Goal: Information Seeking & Learning: Compare options

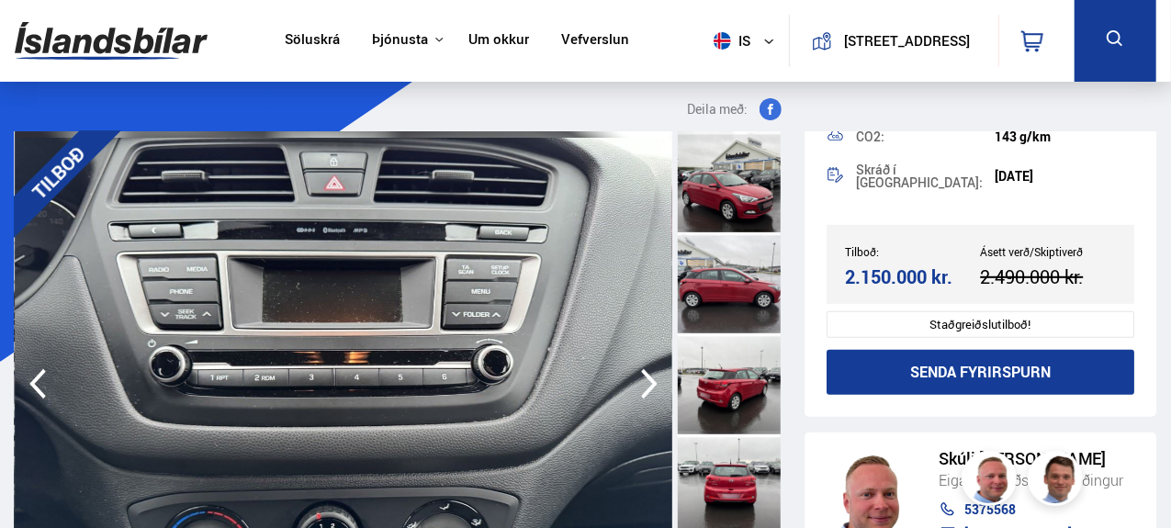
click at [745, 199] on div at bounding box center [729, 181] width 103 height 101
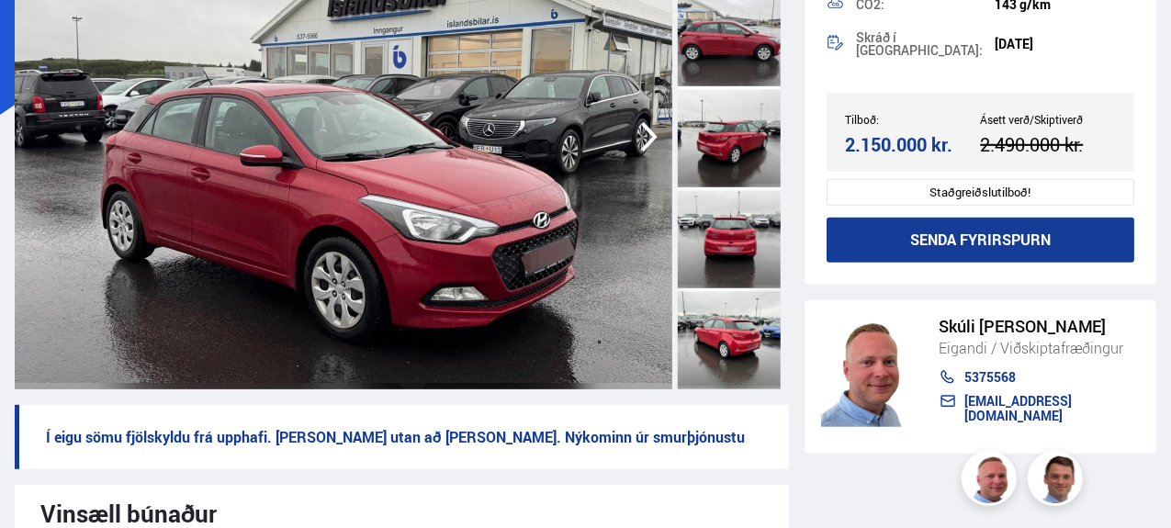
scroll to position [218, 0]
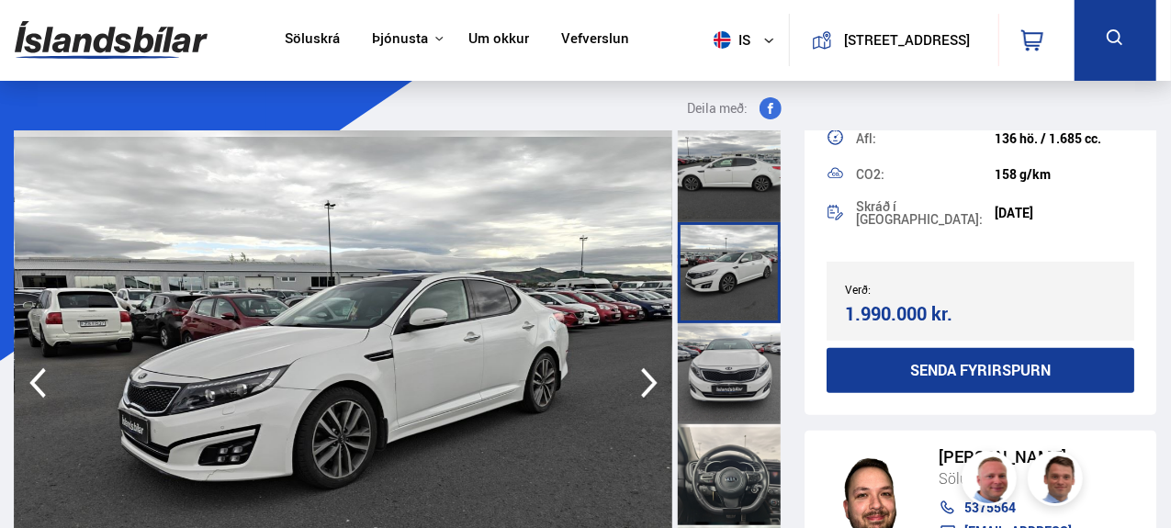
scroll to position [658, 0]
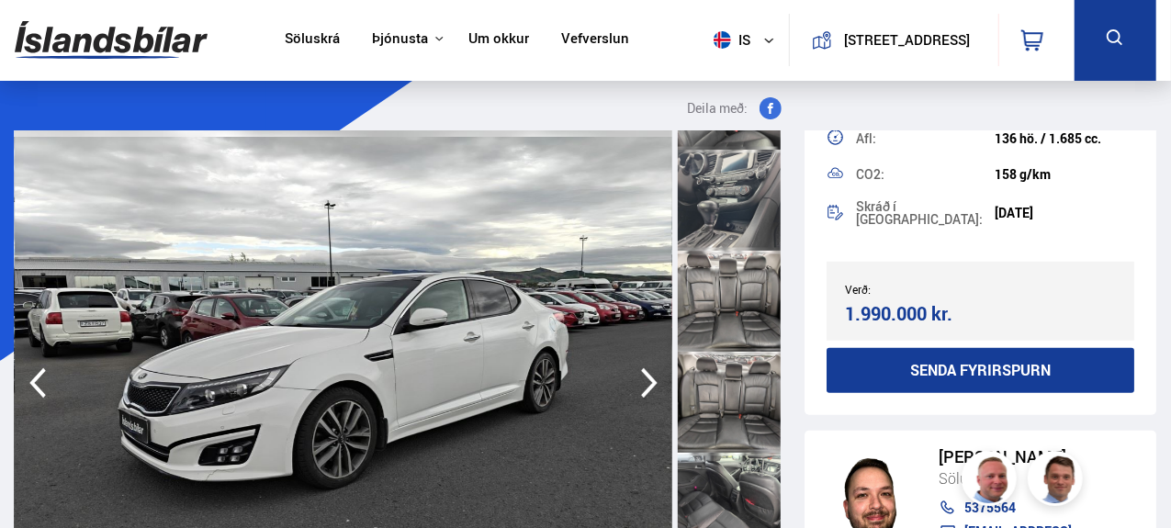
click at [729, 391] on div at bounding box center [729, 402] width 103 height 101
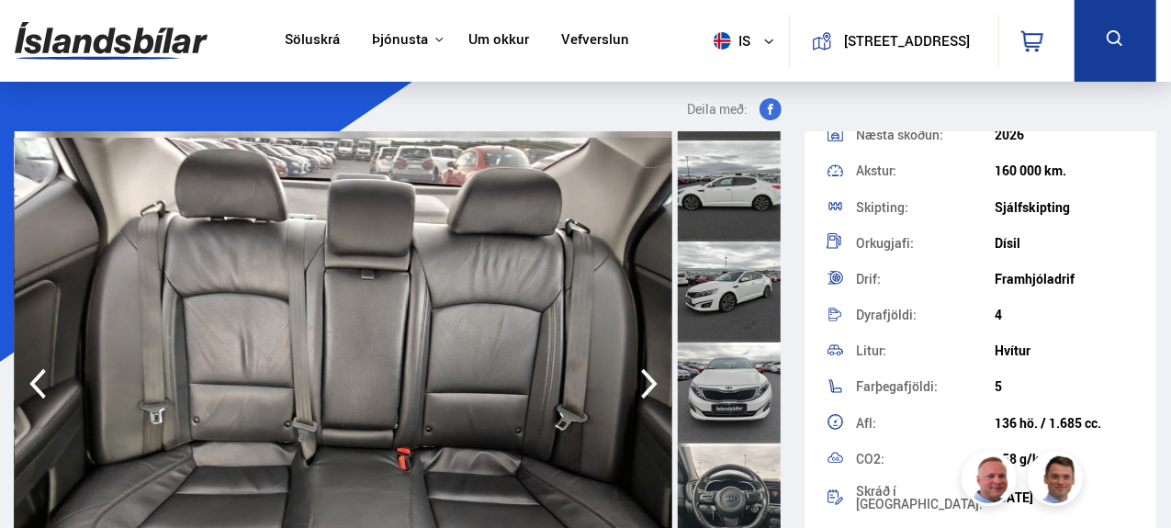
scroll to position [497, 0]
click at [721, 363] on div at bounding box center [729, 392] width 103 height 101
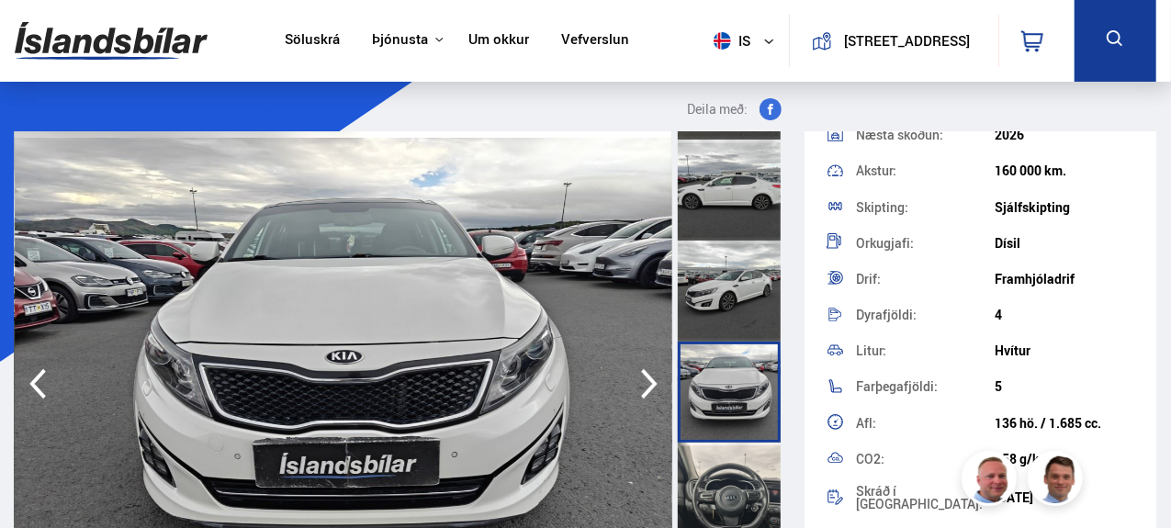
scroll to position [72, 0]
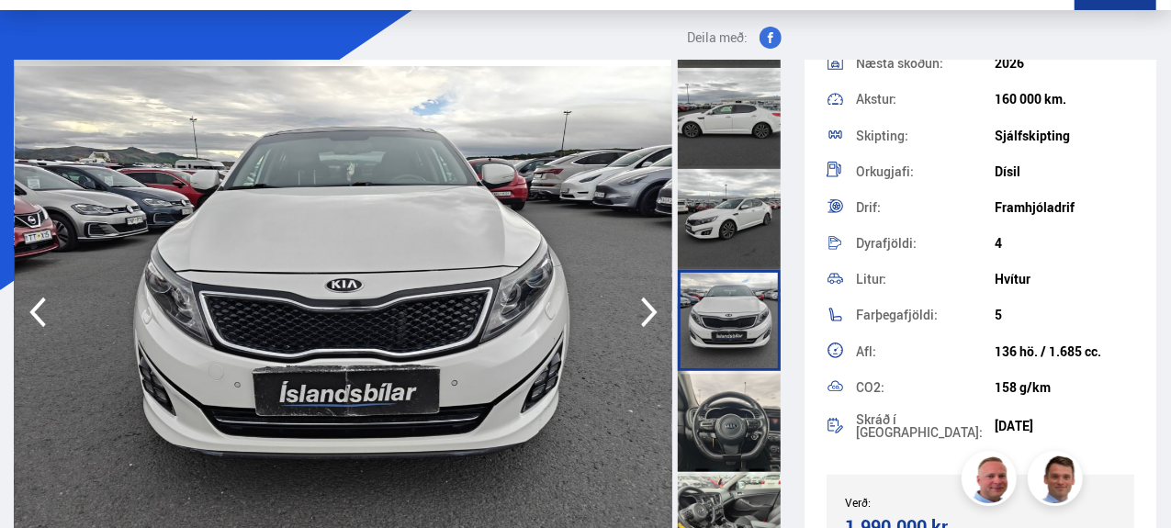
click at [718, 237] on div at bounding box center [729, 219] width 103 height 101
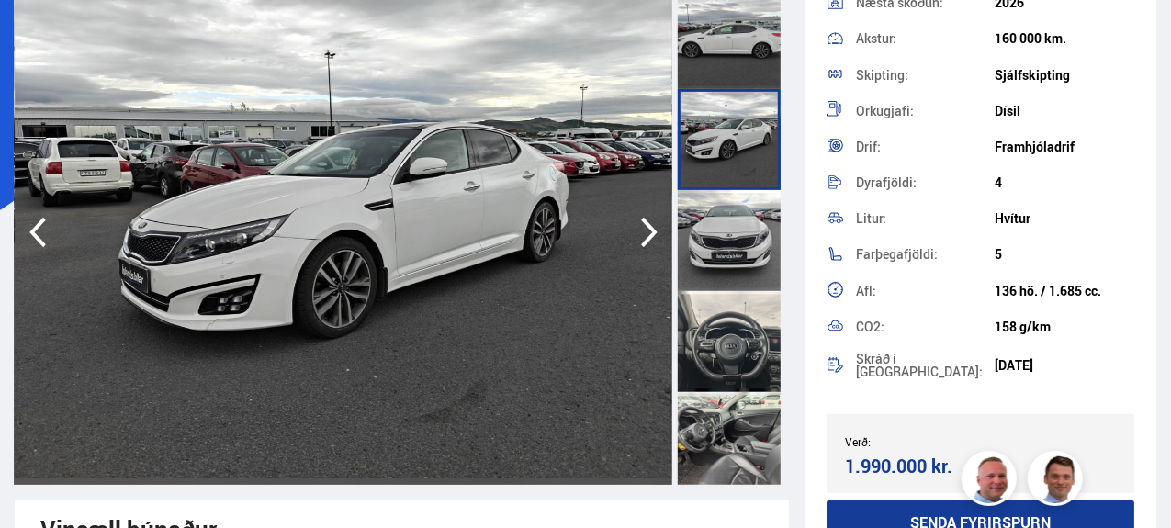
scroll to position [0, 0]
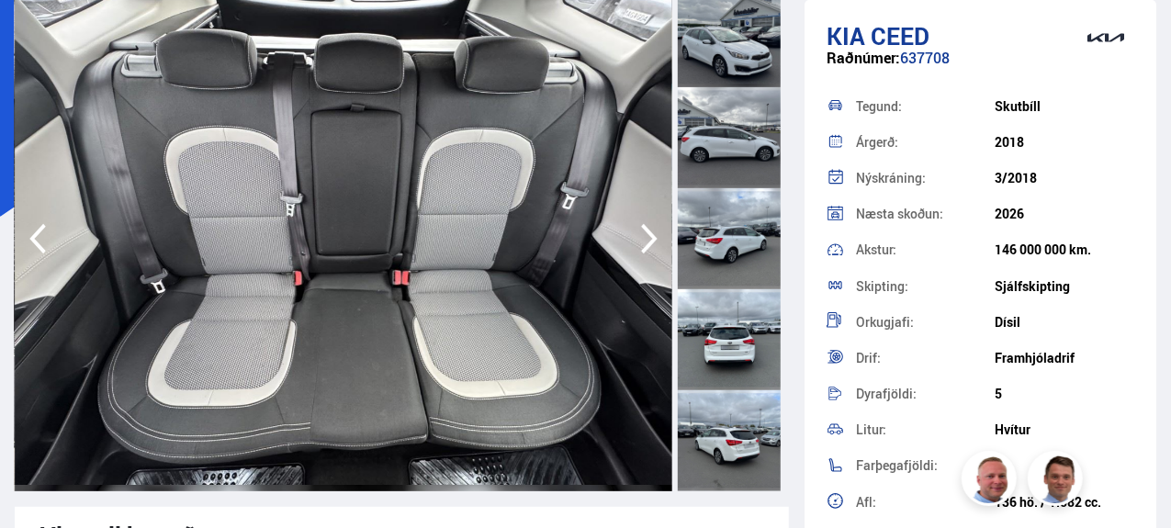
click at [736, 32] on div at bounding box center [729, 36] width 103 height 101
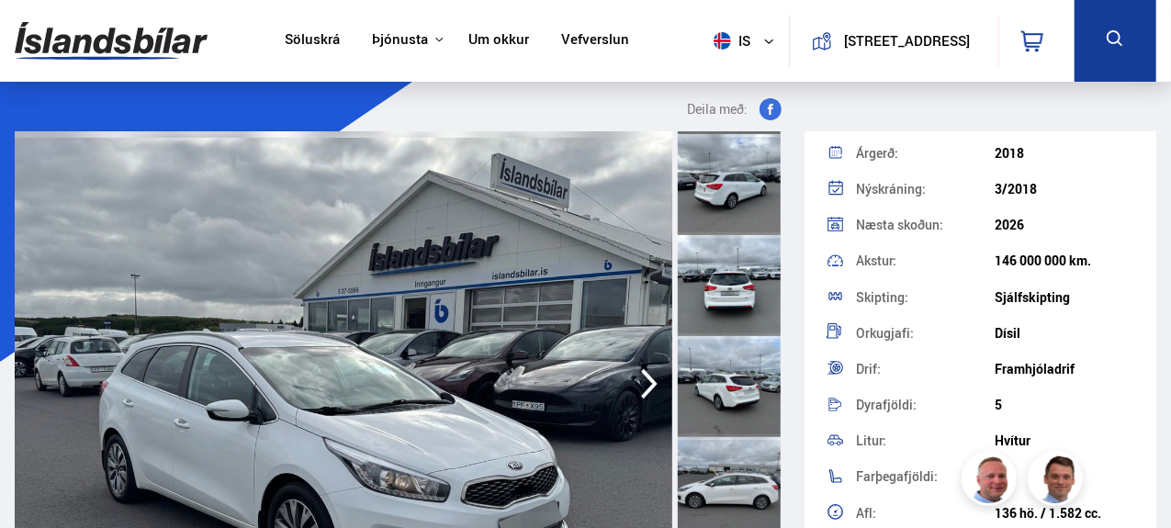
scroll to position [198, 0]
click at [730, 289] on div at bounding box center [729, 286] width 103 height 101
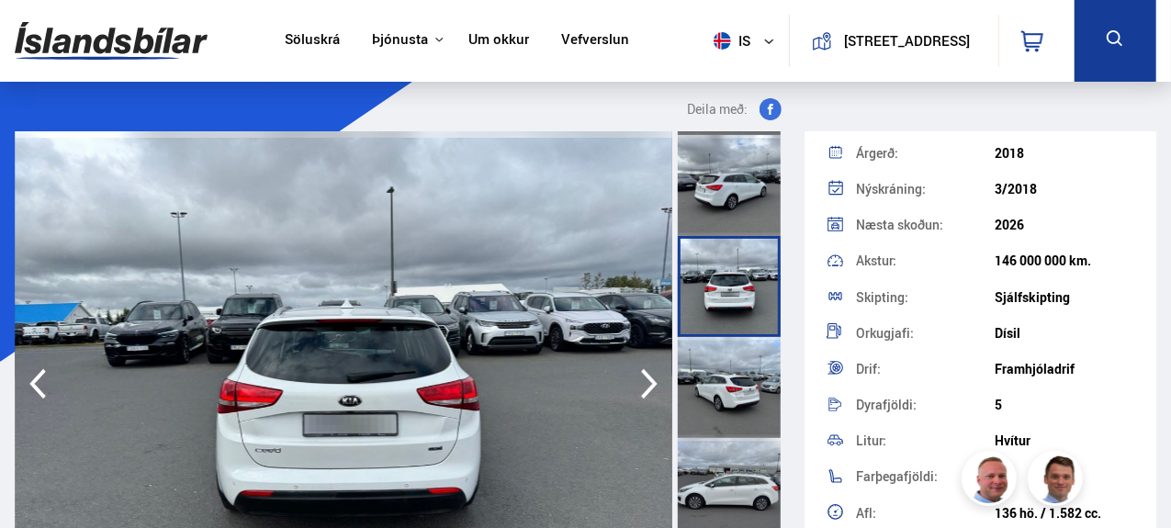
click at [738, 223] on div at bounding box center [729, 185] width 103 height 101
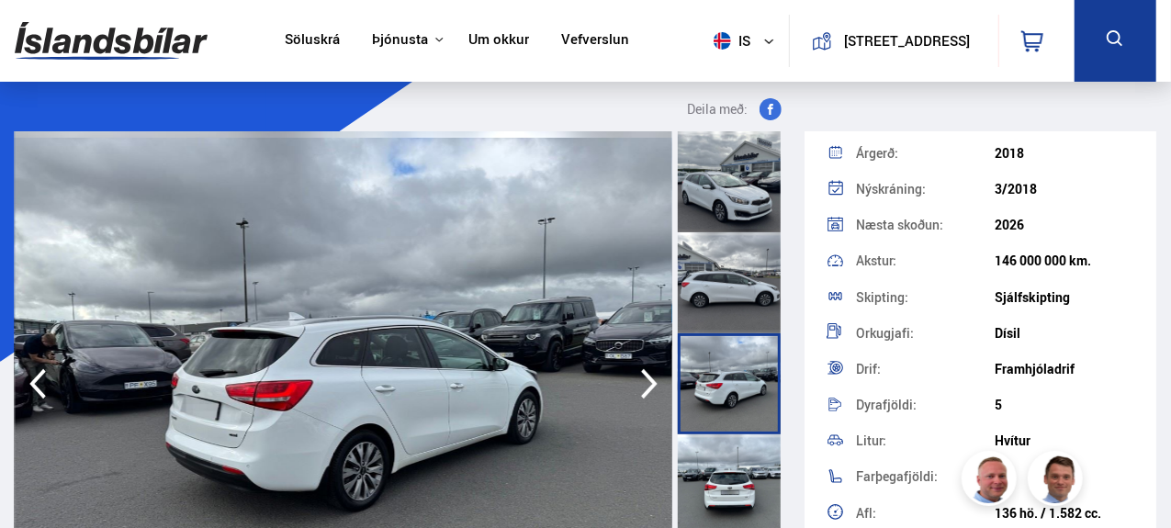
scroll to position [4, 0]
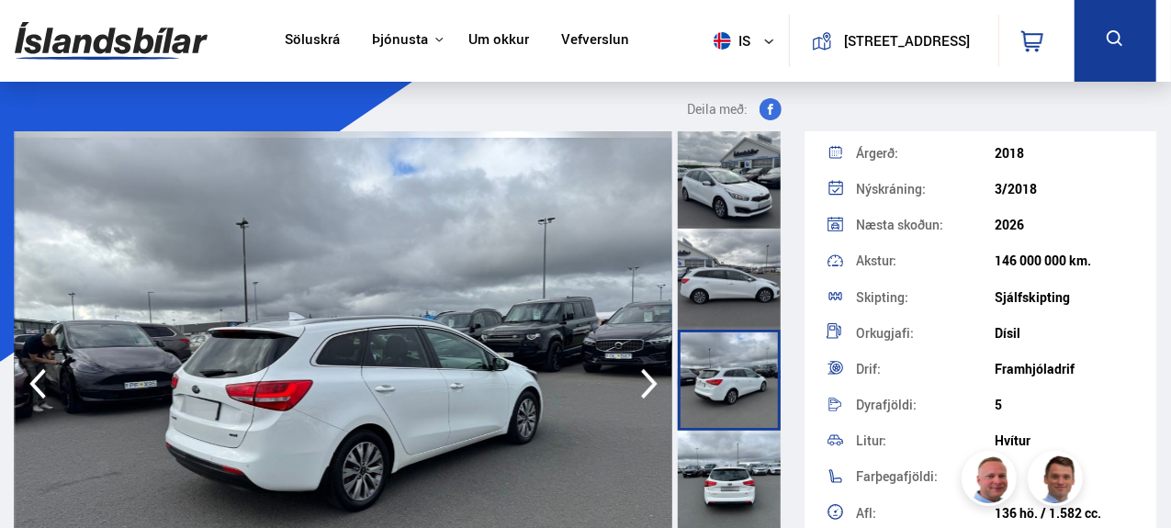
click at [737, 197] on div at bounding box center [729, 178] width 103 height 101
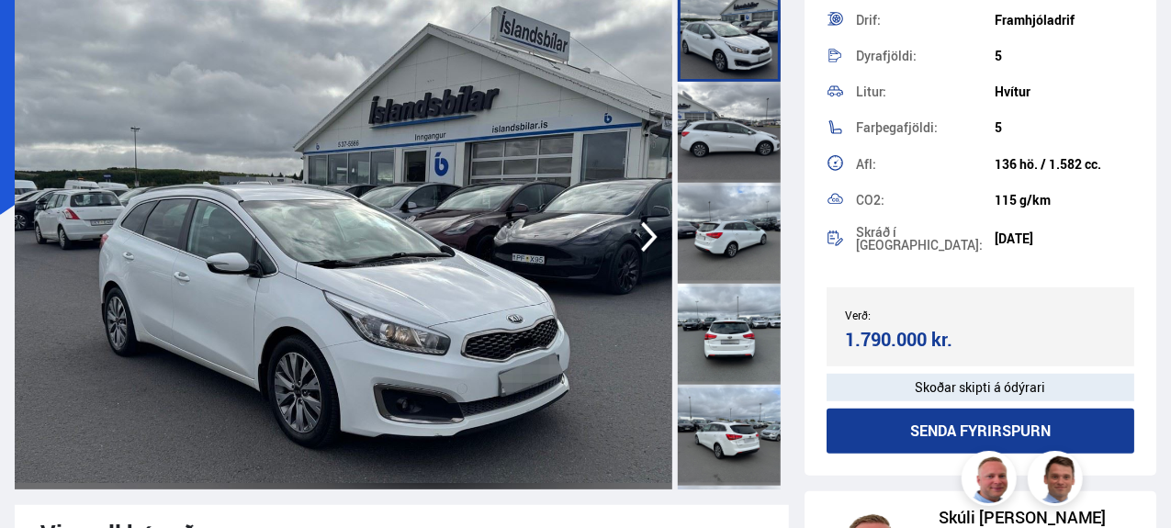
scroll to position [338, 0]
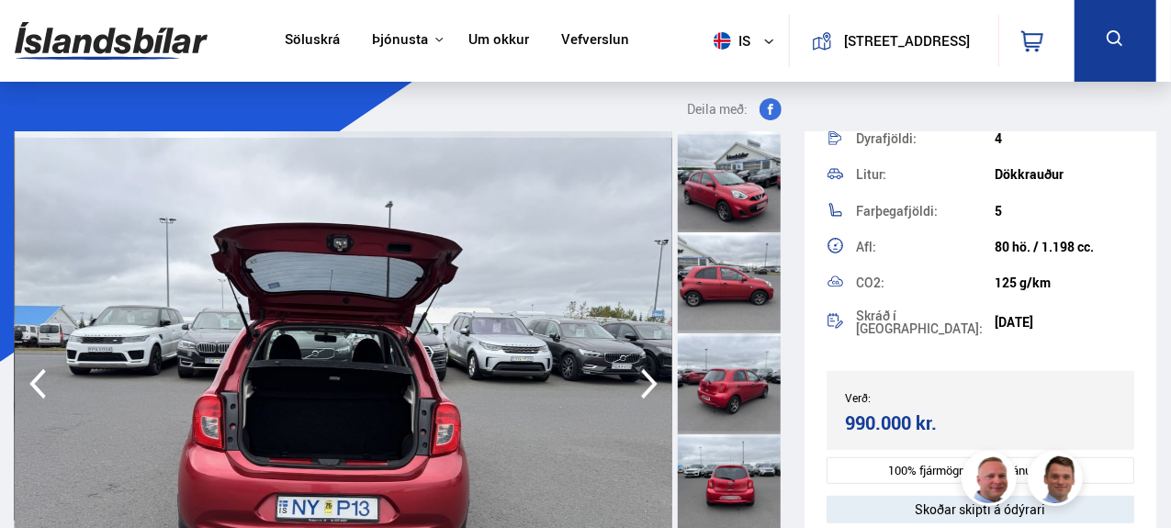
click at [738, 155] on div at bounding box center [729, 181] width 103 height 101
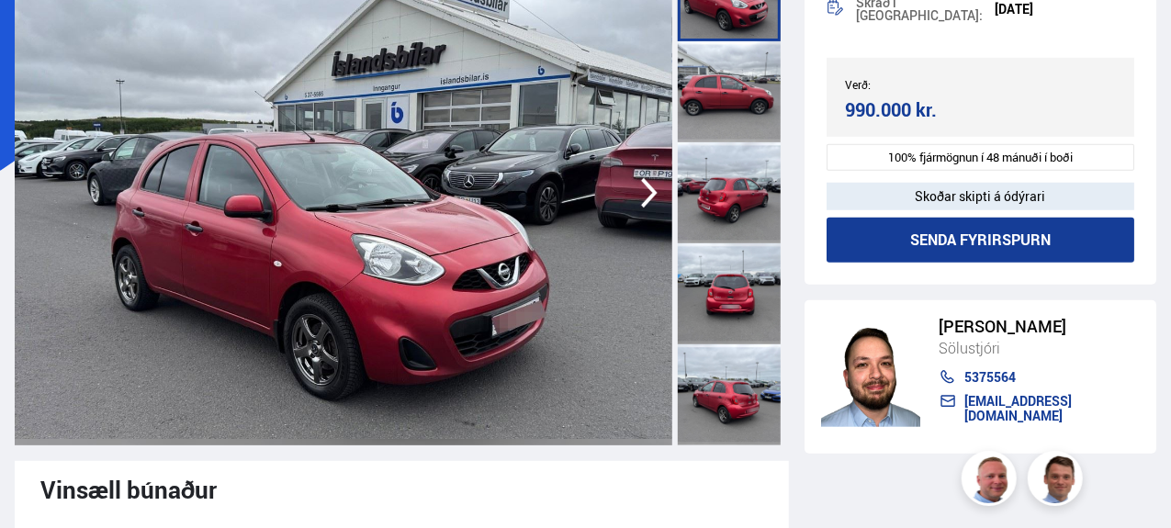
scroll to position [128, 0]
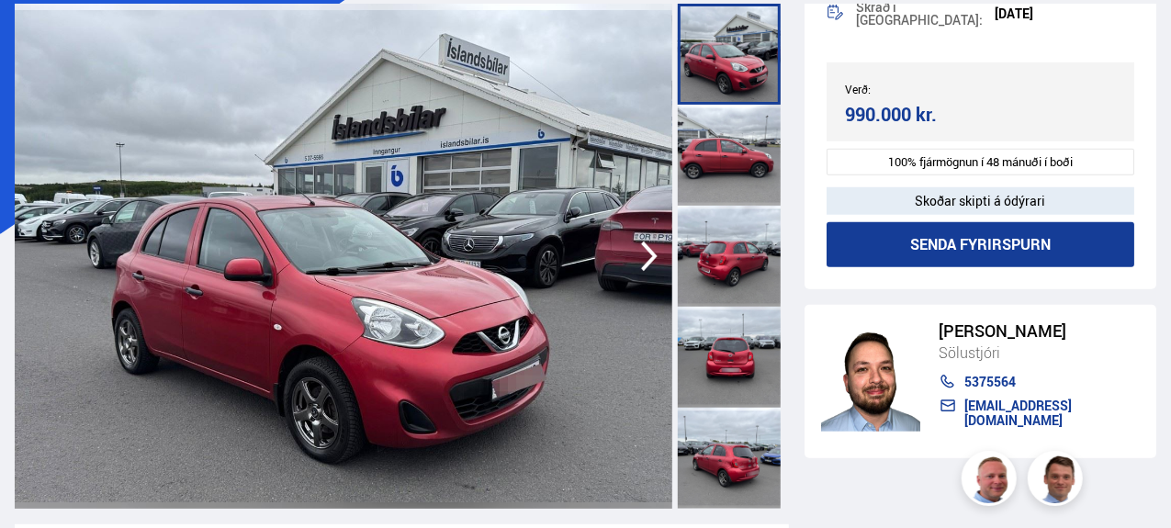
click at [646, 258] on icon "button" at bounding box center [649, 256] width 37 height 44
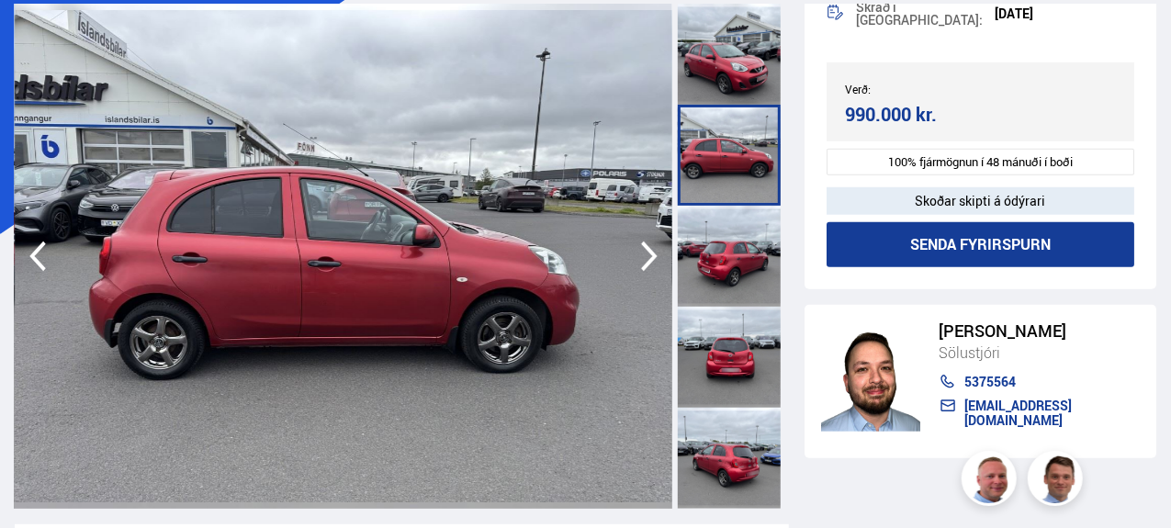
click at [646, 258] on icon "button" at bounding box center [649, 256] width 37 height 44
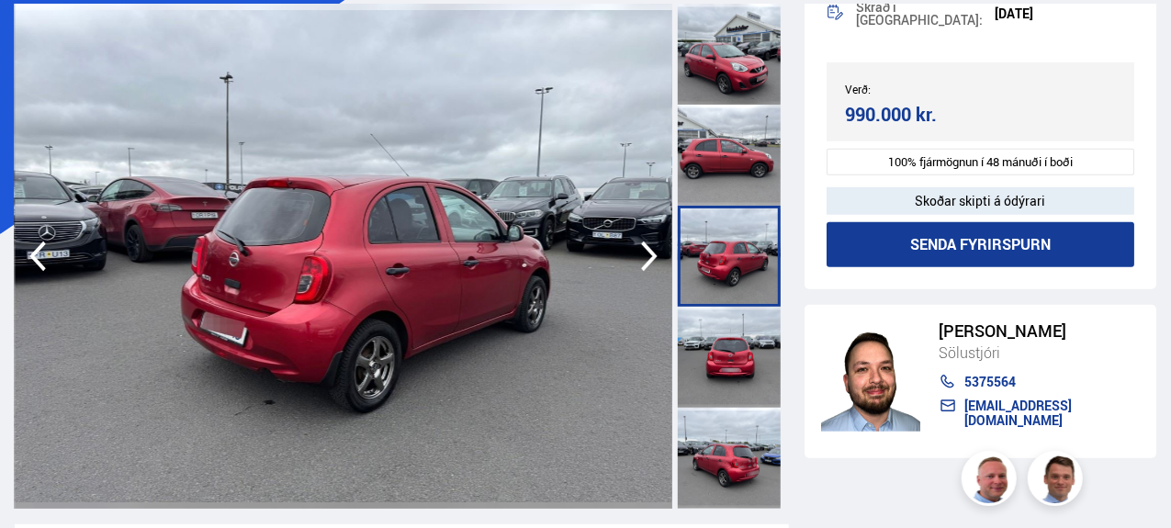
click at [646, 258] on icon "button" at bounding box center [649, 256] width 37 height 44
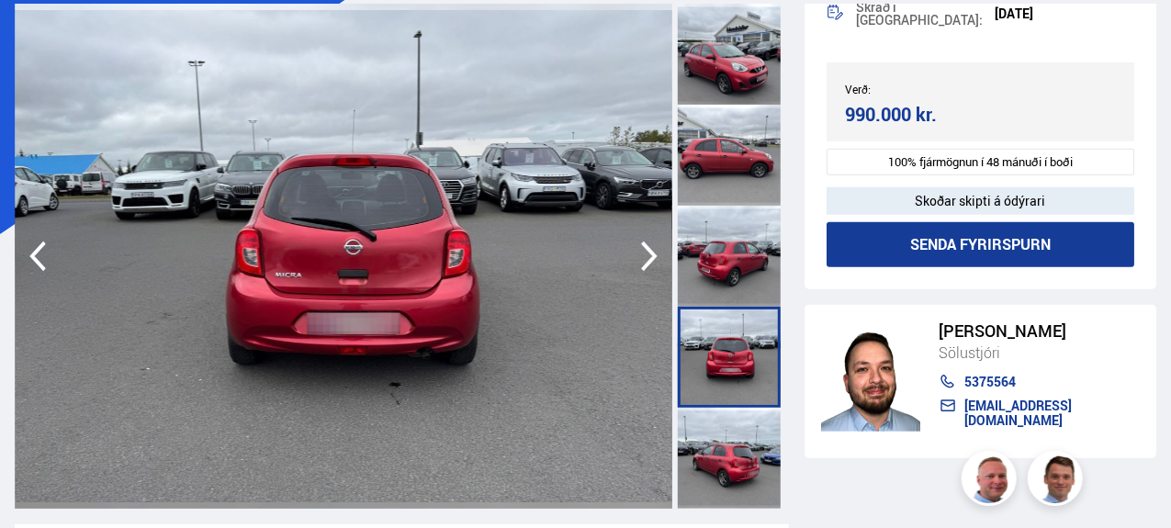
click at [646, 258] on icon "button" at bounding box center [649, 256] width 37 height 44
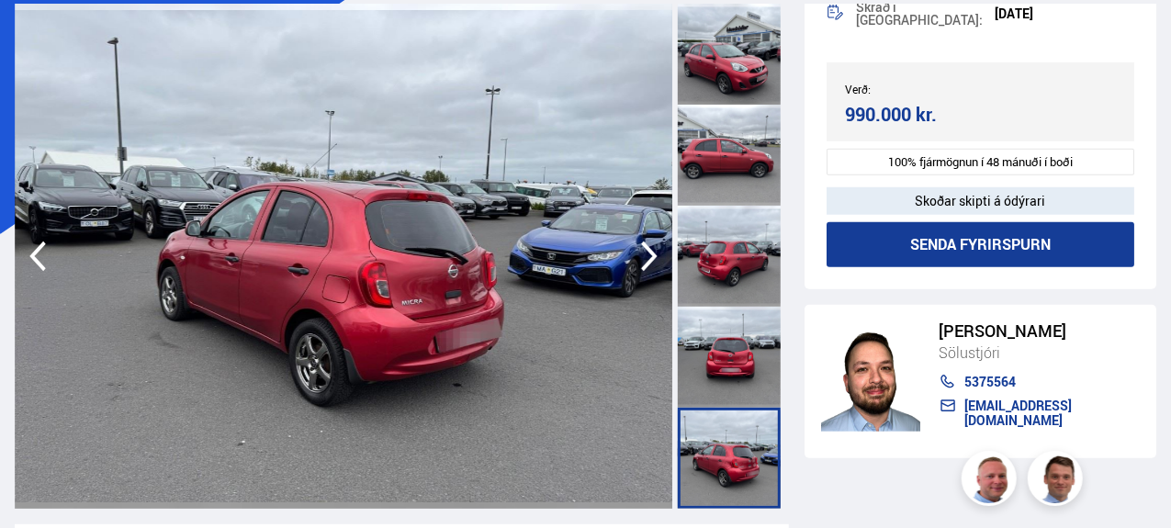
click at [646, 258] on icon "button" at bounding box center [649, 256] width 37 height 44
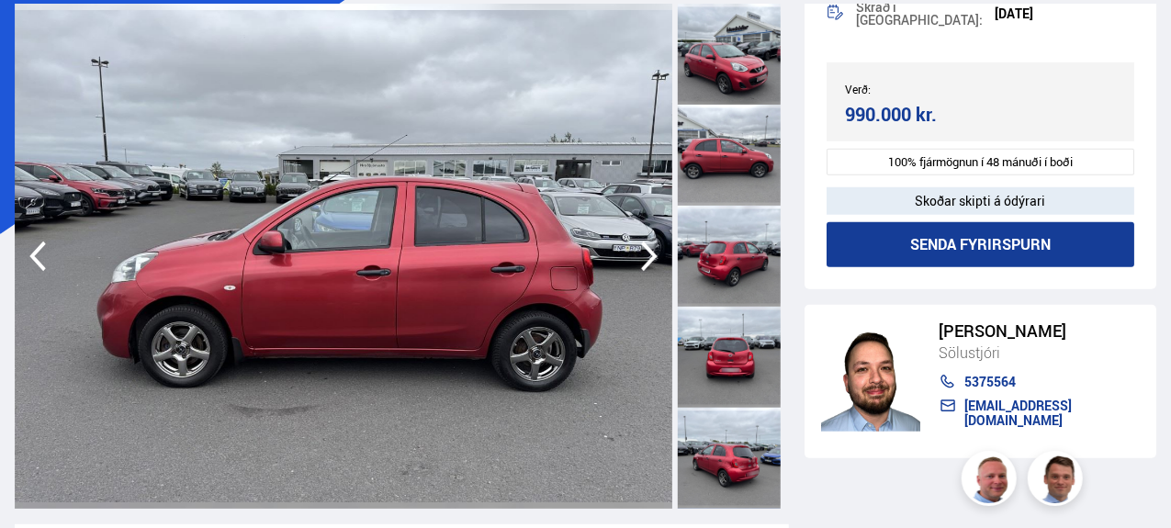
click at [646, 258] on icon "button" at bounding box center [649, 256] width 37 height 44
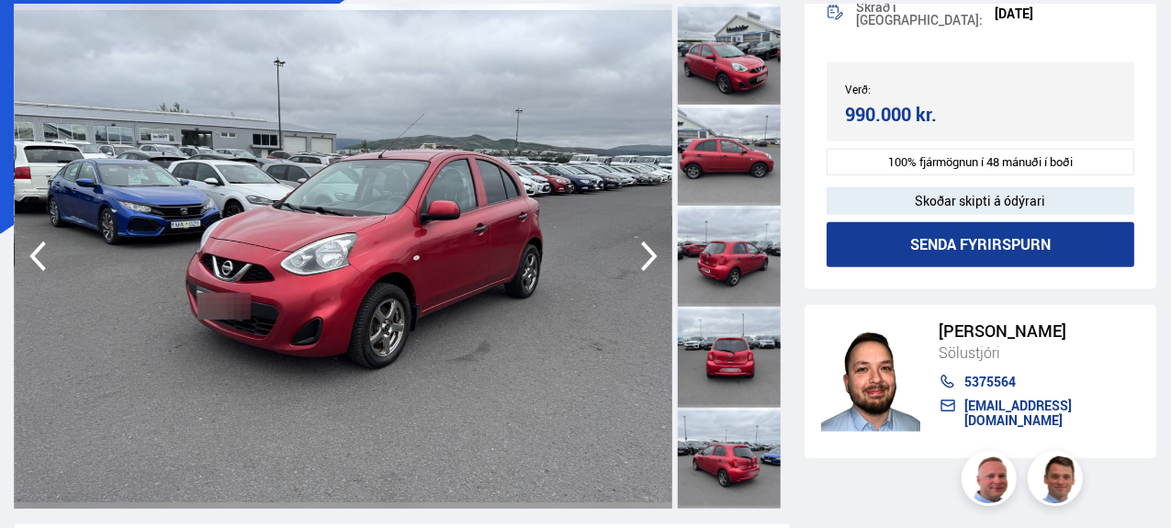
click at [646, 258] on icon "button" at bounding box center [649, 256] width 37 height 44
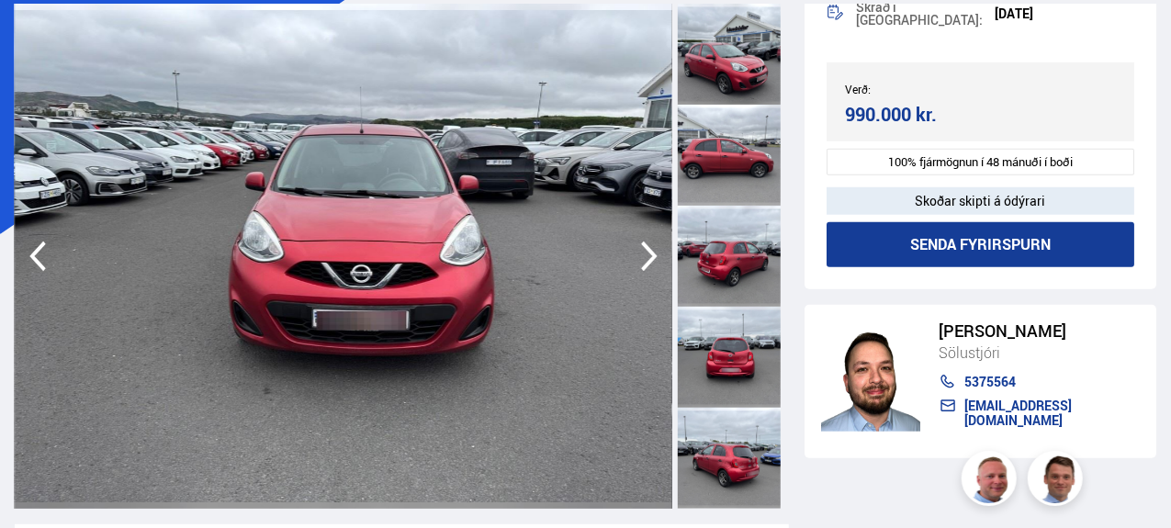
click at [645, 258] on icon "button" at bounding box center [649, 256] width 37 height 44
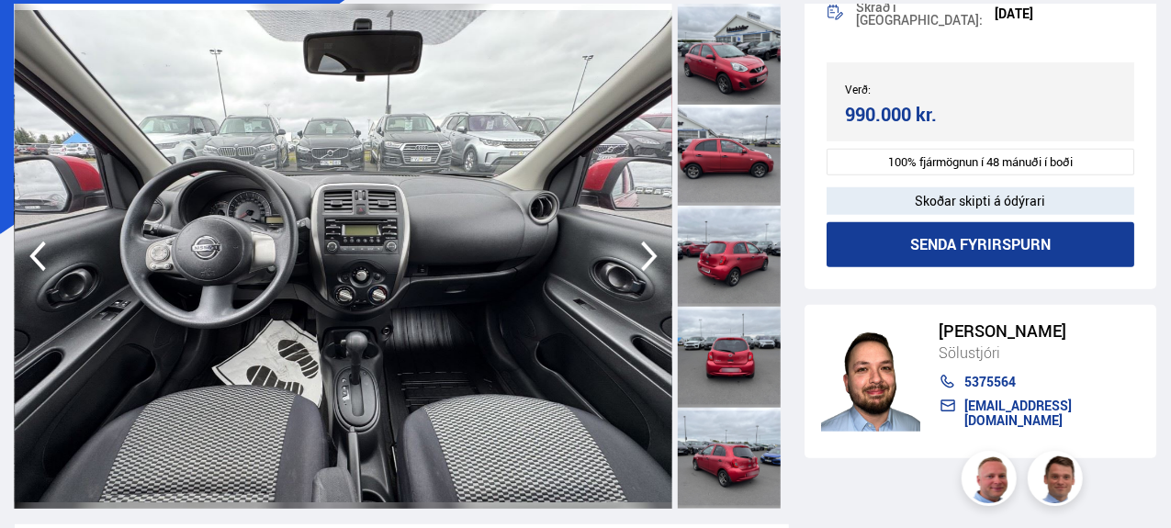
click at [645, 256] on icon "button" at bounding box center [649, 256] width 37 height 44
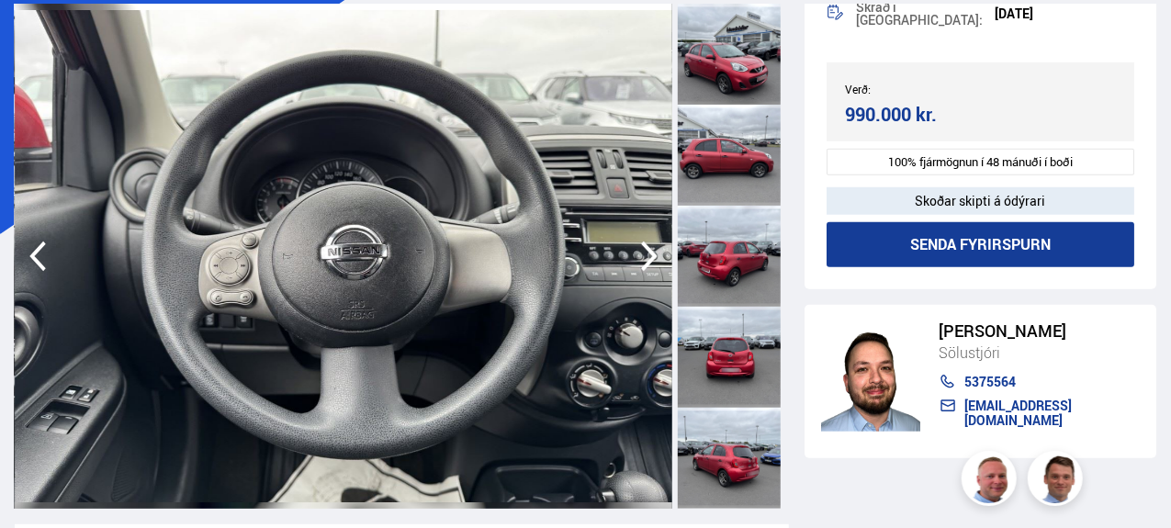
click at [645, 256] on icon "button" at bounding box center [649, 256] width 37 height 44
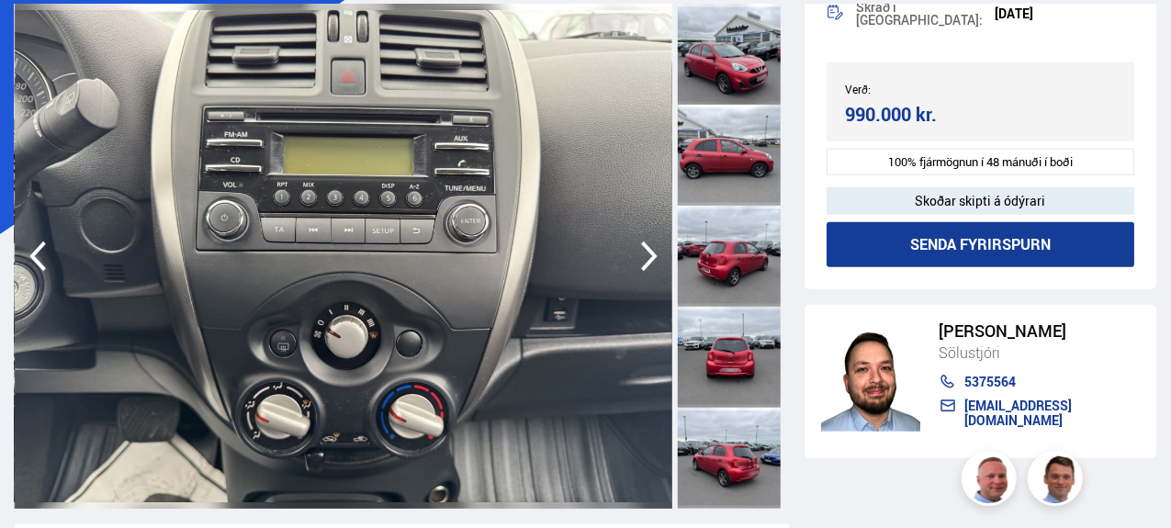
click at [645, 256] on icon "button" at bounding box center [649, 256] width 37 height 44
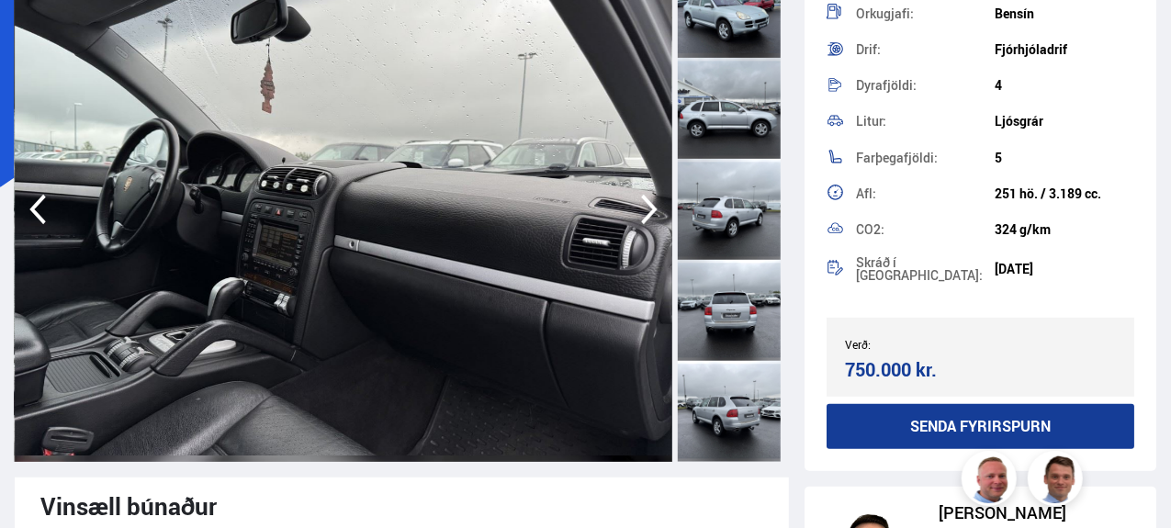
scroll to position [346, 0]
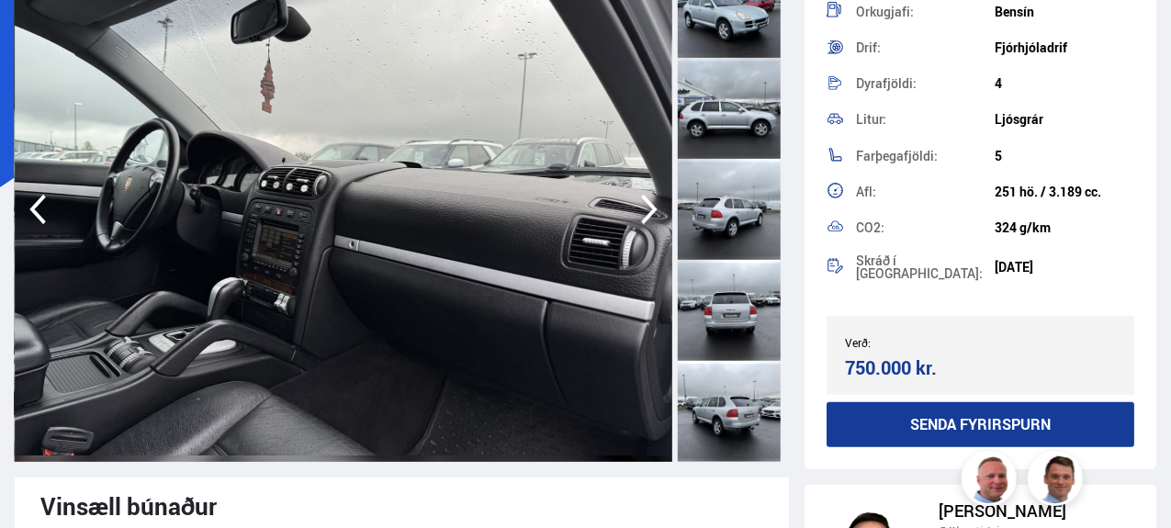
click at [652, 212] on icon "button" at bounding box center [649, 210] width 17 height 30
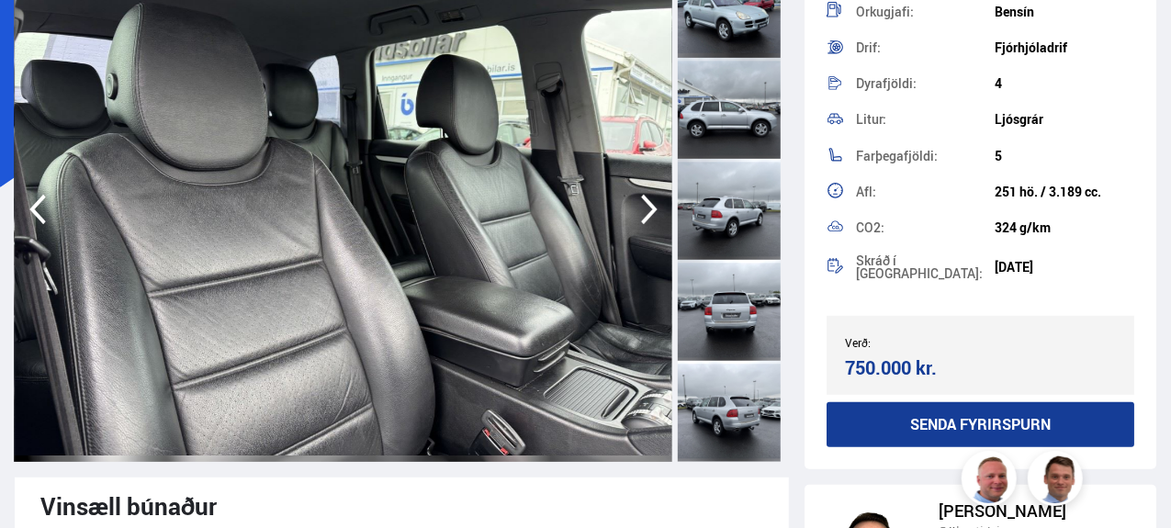
click at [48, 218] on icon "button" at bounding box center [37, 209] width 37 height 44
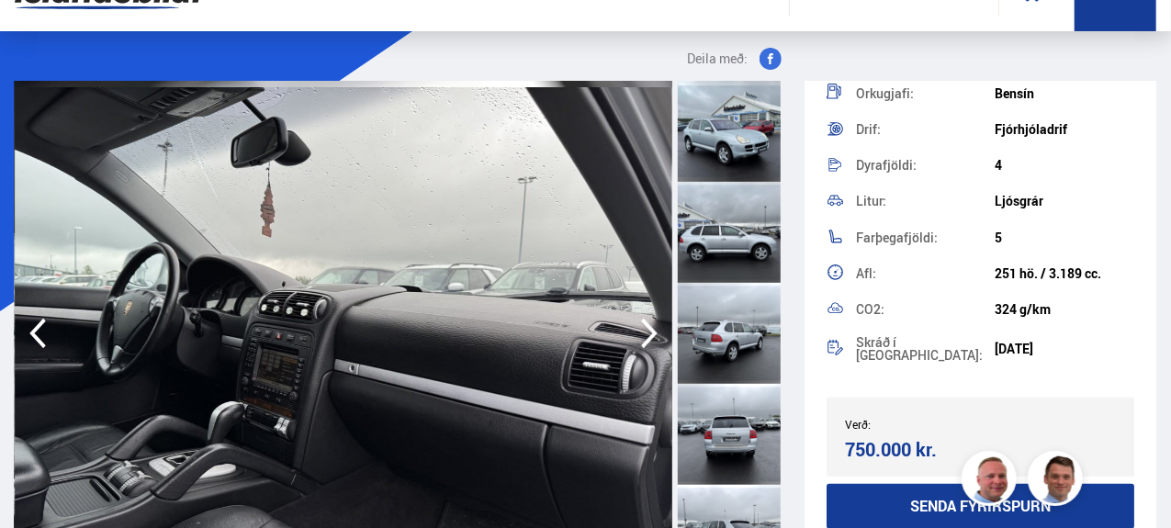
scroll to position [50, 0]
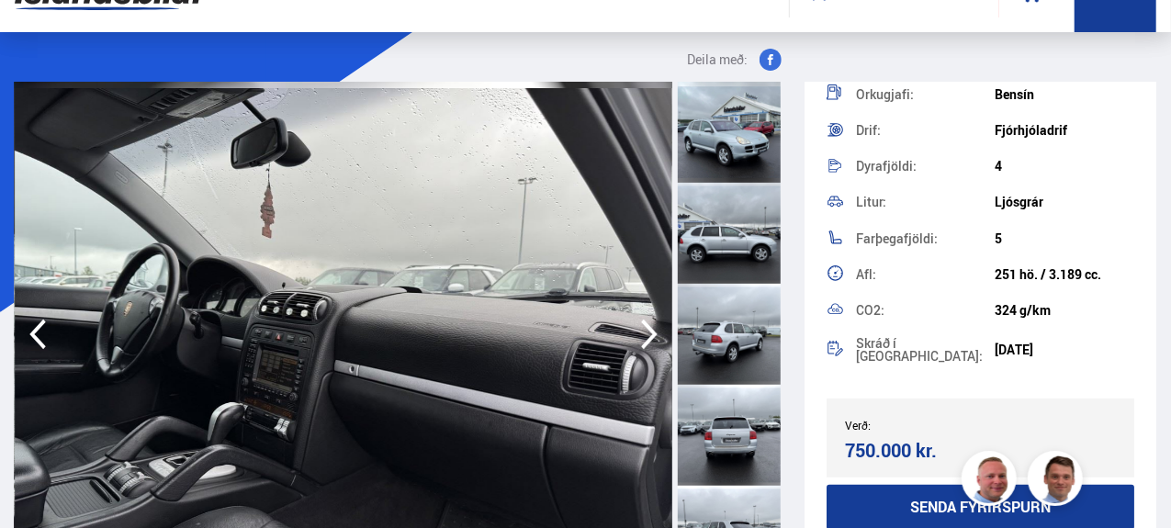
click at [659, 323] on icon "button" at bounding box center [649, 334] width 37 height 44
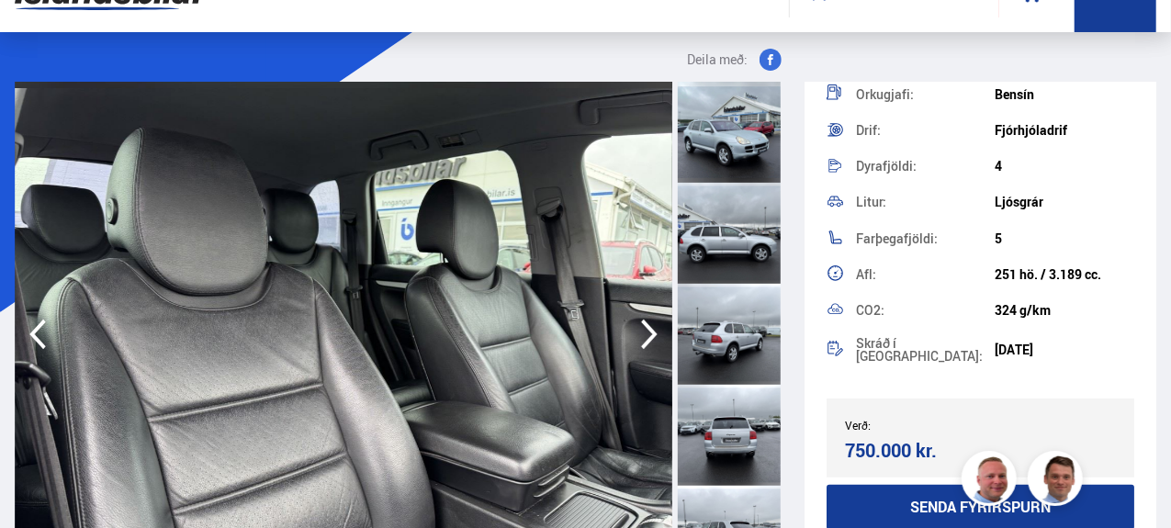
click at [659, 323] on icon "button" at bounding box center [649, 334] width 37 height 44
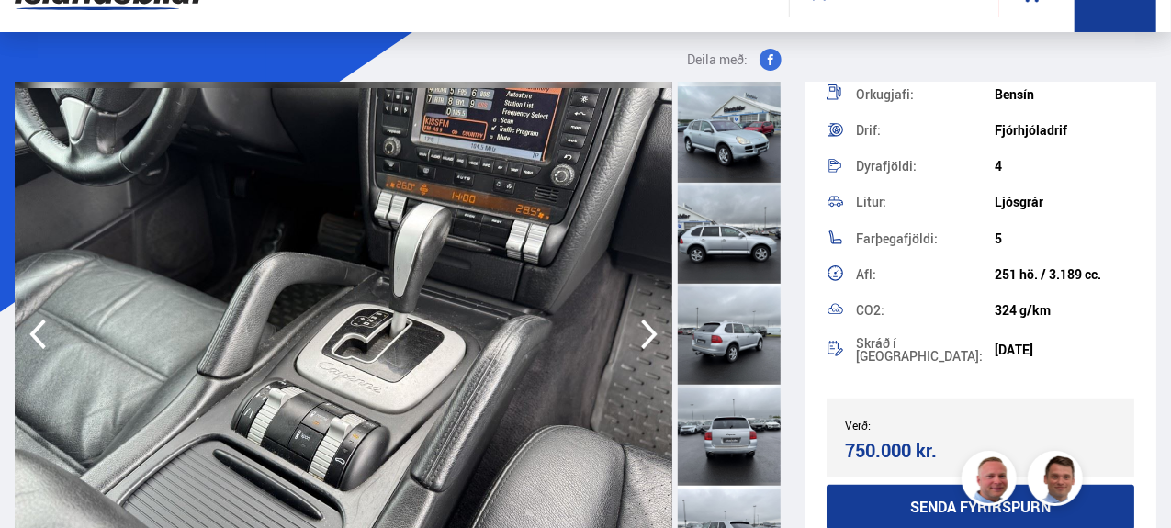
click at [659, 323] on icon "button" at bounding box center [649, 334] width 37 height 44
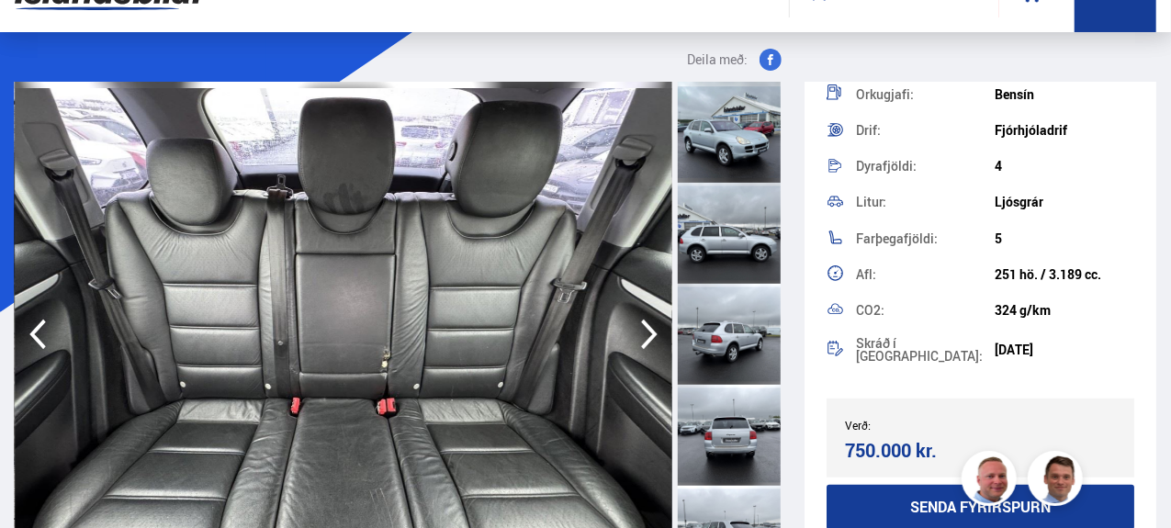
click at [659, 322] on icon "button" at bounding box center [649, 334] width 37 height 44
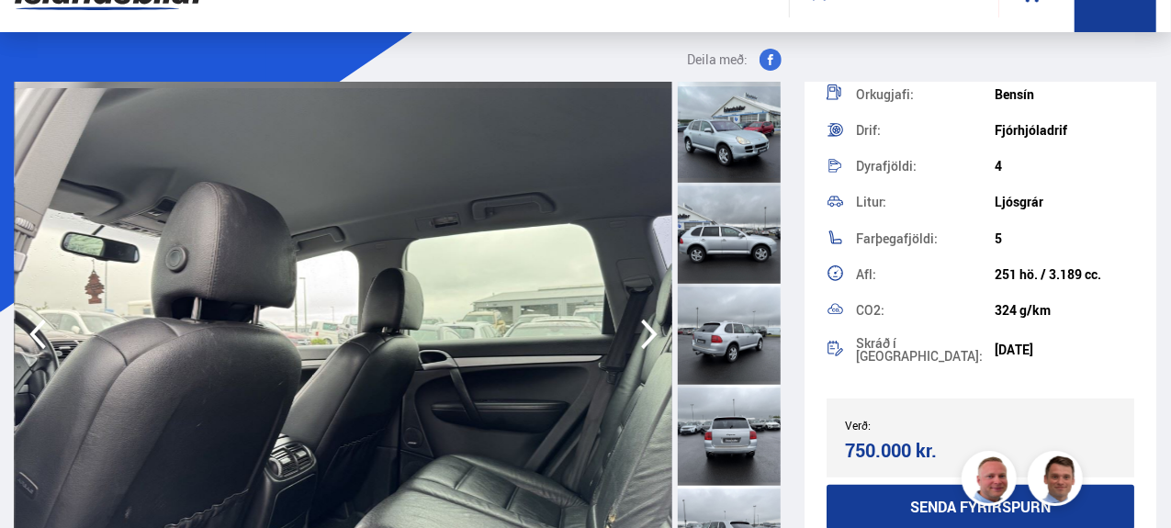
click at [659, 322] on icon "button" at bounding box center [649, 334] width 37 height 44
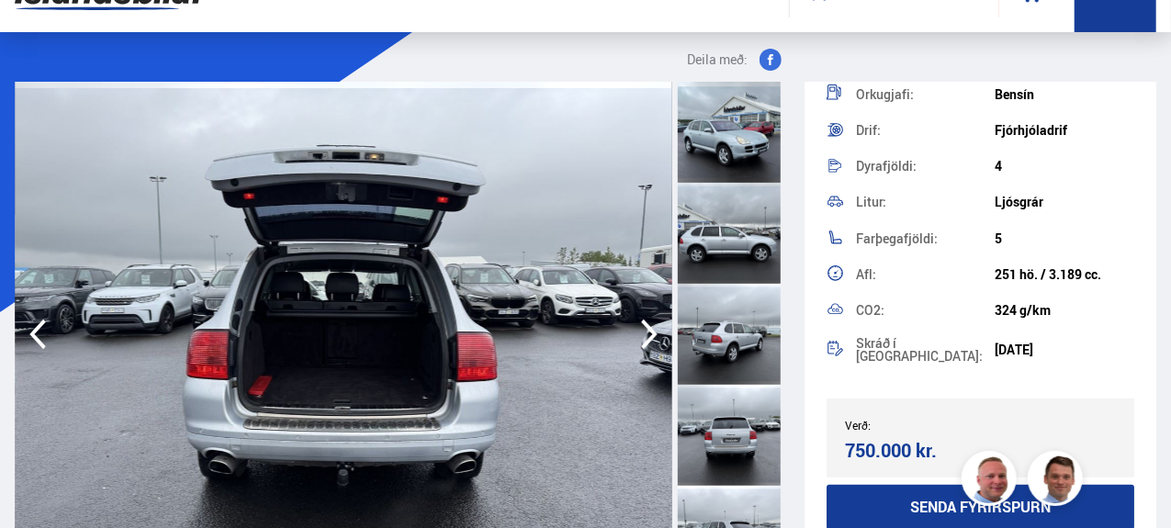
click at [659, 322] on icon "button" at bounding box center [649, 334] width 37 height 44
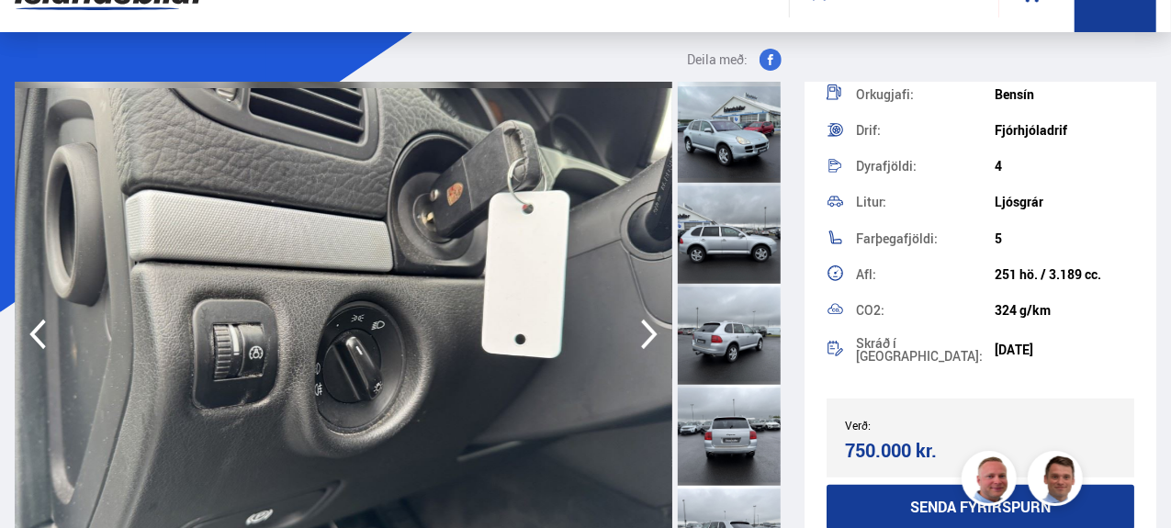
click at [659, 322] on icon "button" at bounding box center [649, 334] width 37 height 44
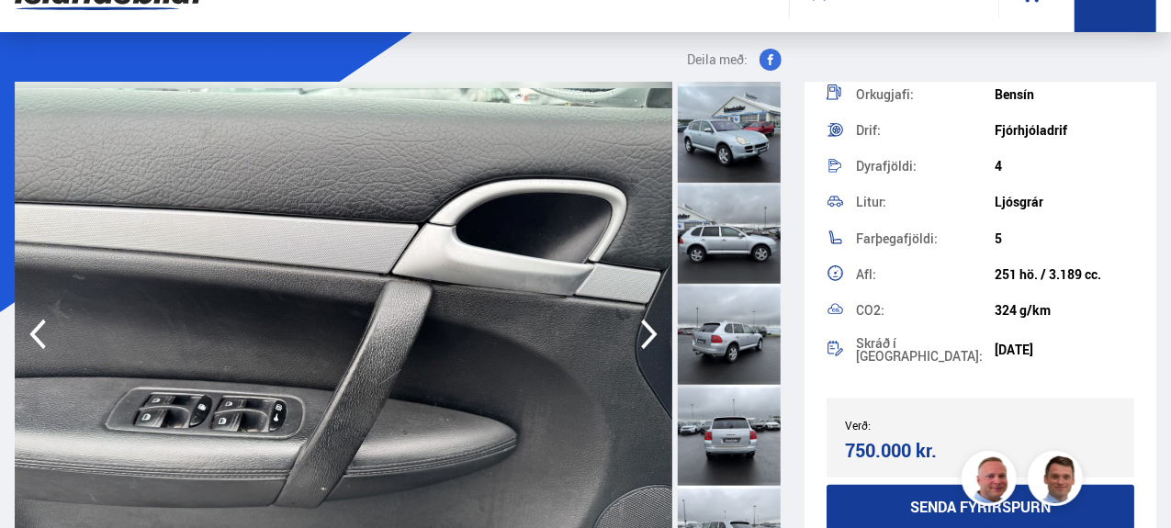
click at [659, 322] on icon "button" at bounding box center [649, 334] width 37 height 44
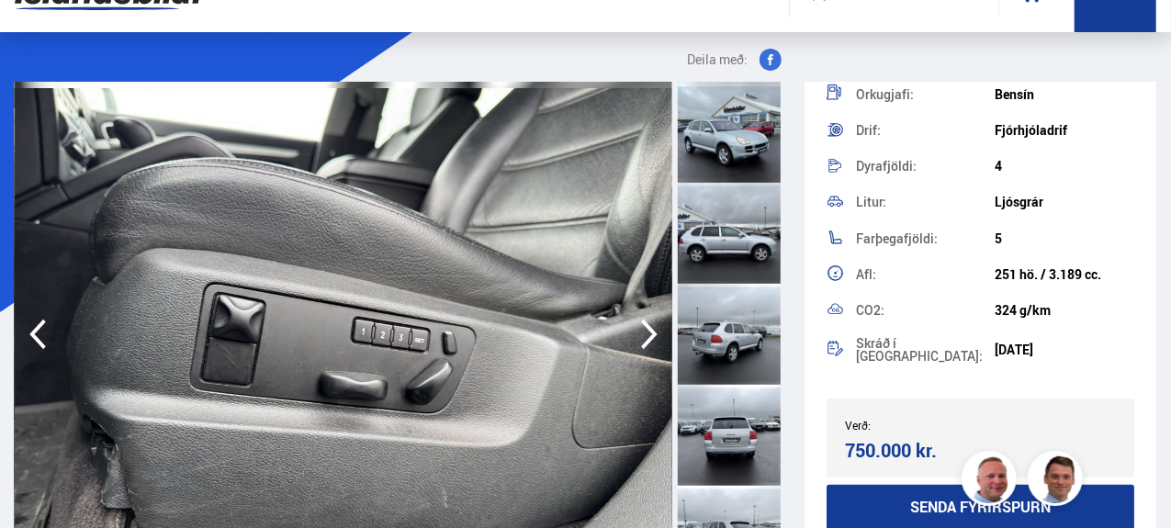
click at [659, 322] on icon "button" at bounding box center [649, 334] width 37 height 44
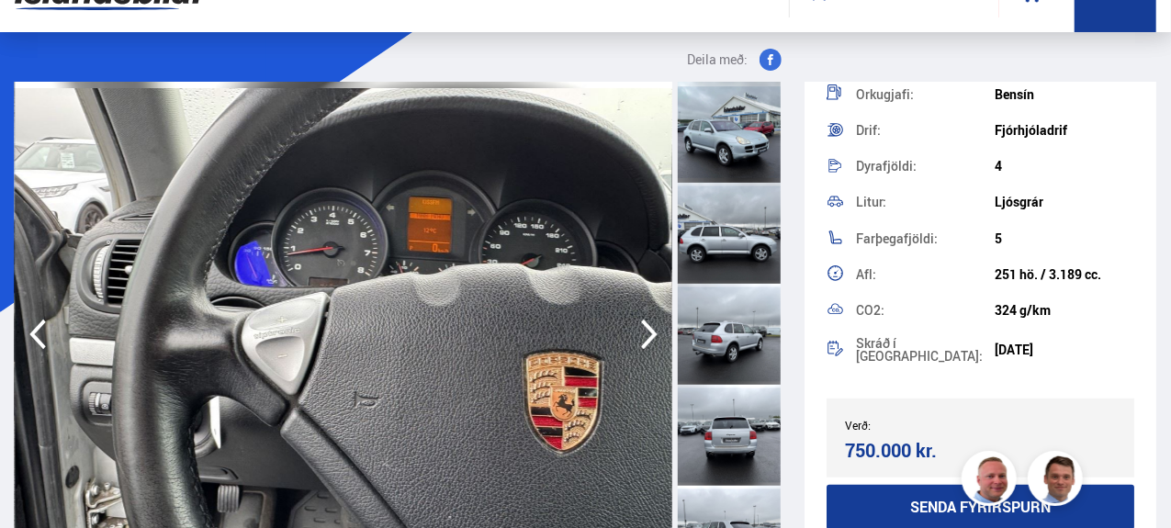
click at [659, 322] on icon "button" at bounding box center [649, 334] width 37 height 44
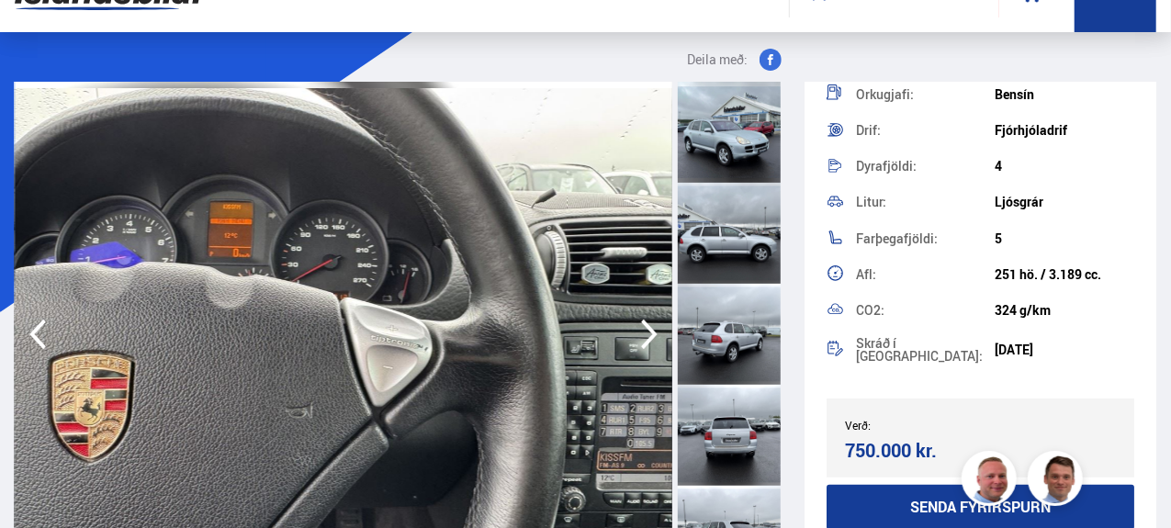
click at [659, 322] on icon "button" at bounding box center [649, 334] width 37 height 44
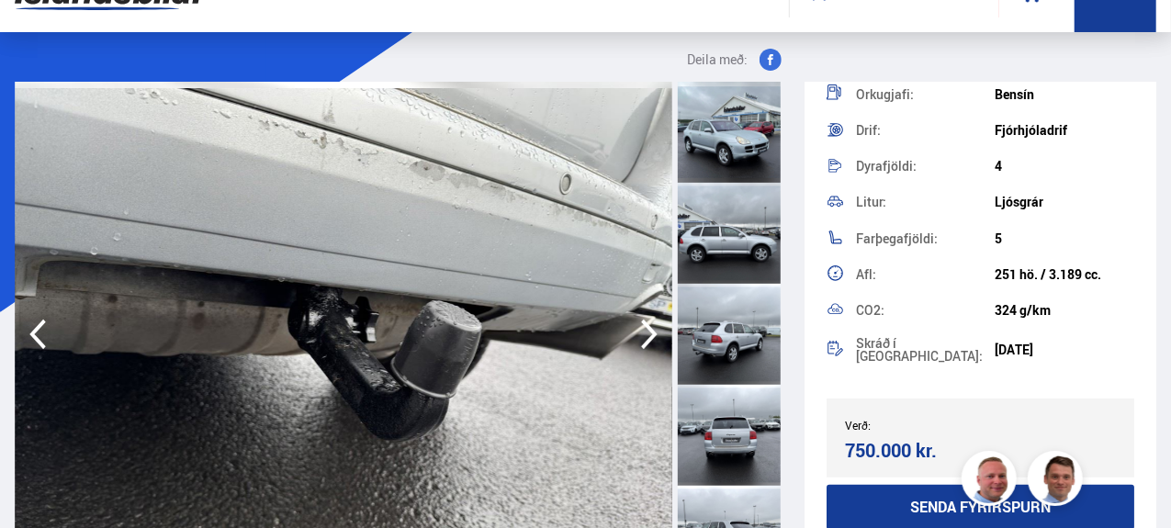
click at [659, 322] on icon "button" at bounding box center [649, 334] width 37 height 44
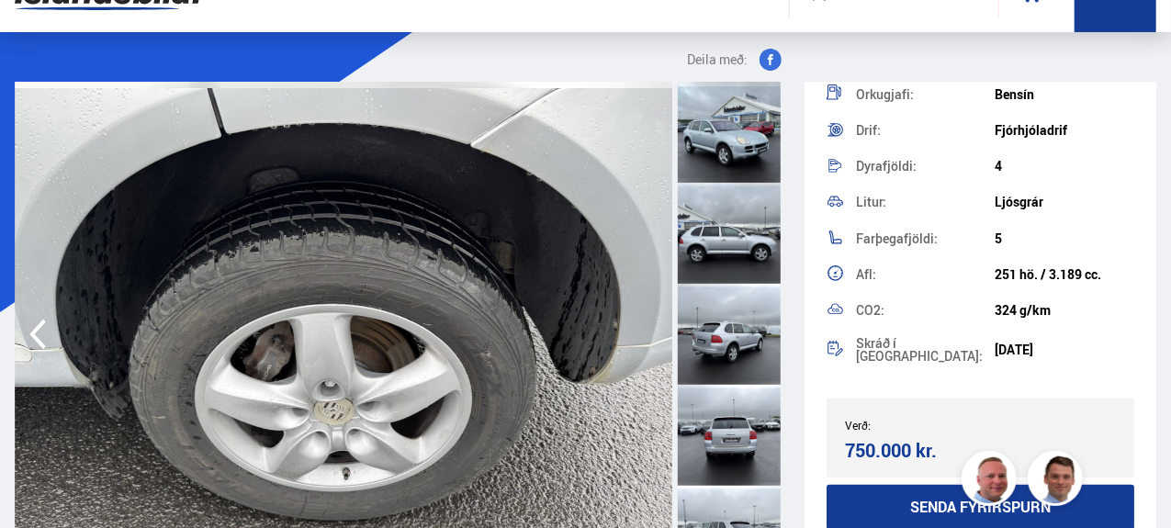
click at [657, 322] on img at bounding box center [344, 334] width 658 height 505
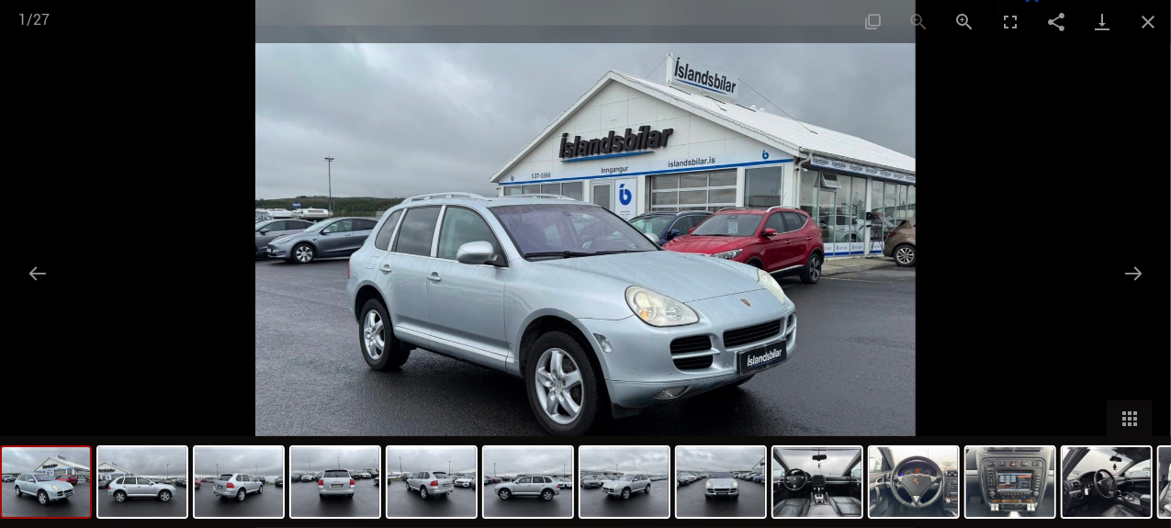
click at [898, 468] on img at bounding box center [914, 482] width 88 height 70
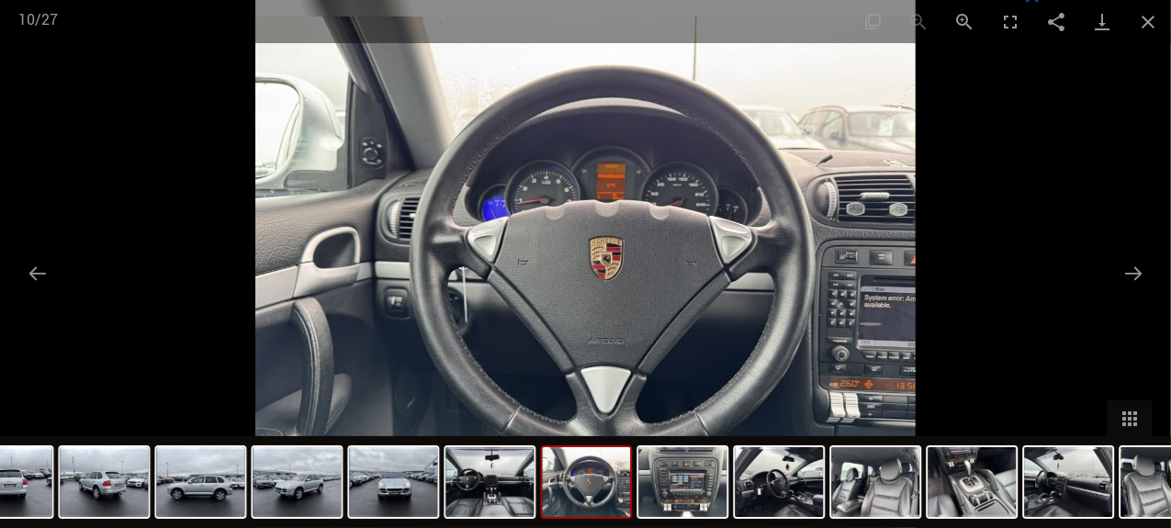
click at [530, 478] on img at bounding box center [490, 482] width 88 height 70
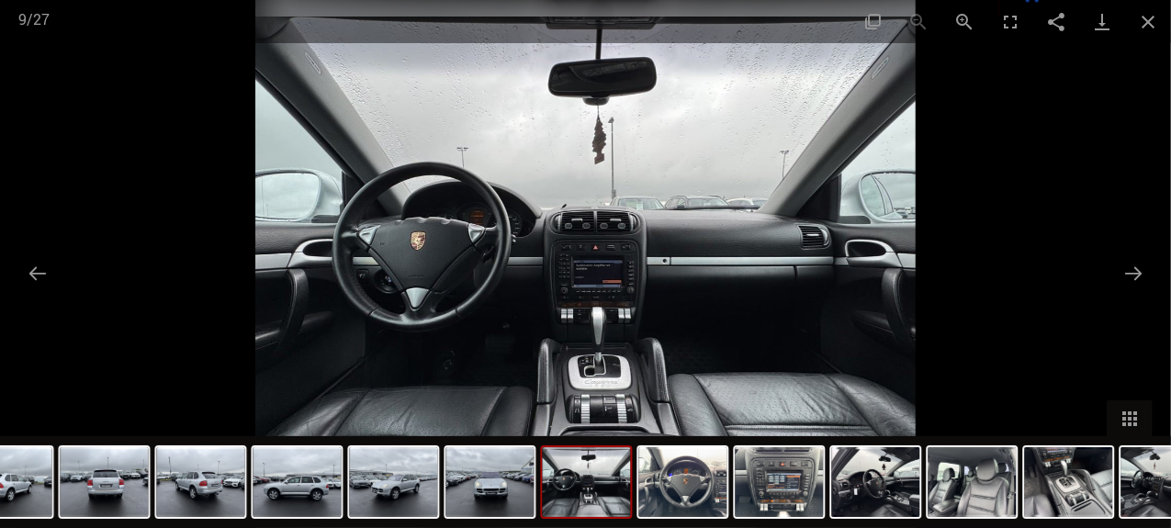
click at [812, 496] on img at bounding box center [780, 482] width 88 height 70
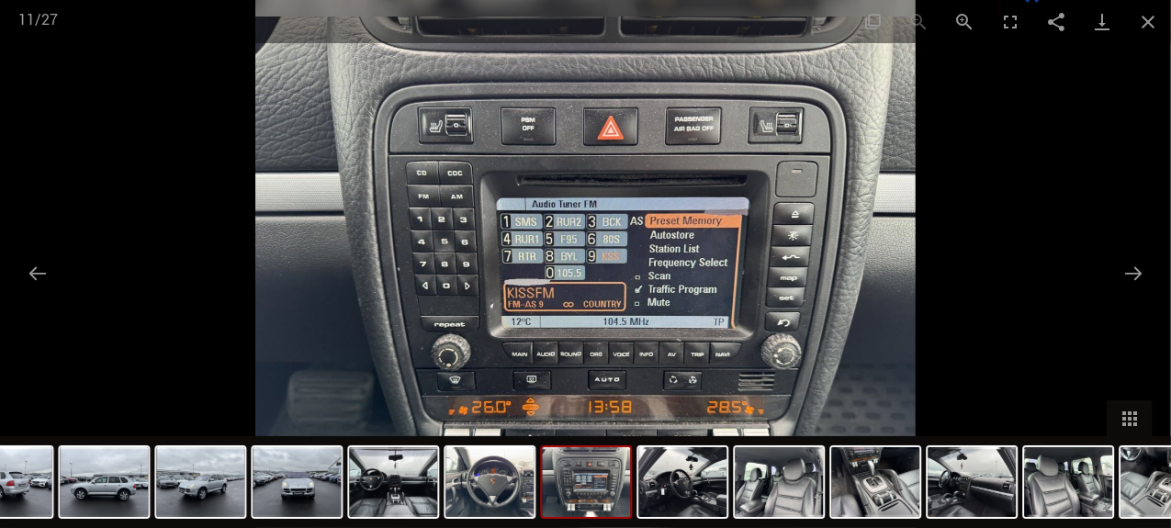
click at [1145, 21] on button "Close gallery" at bounding box center [1148, 21] width 46 height 43
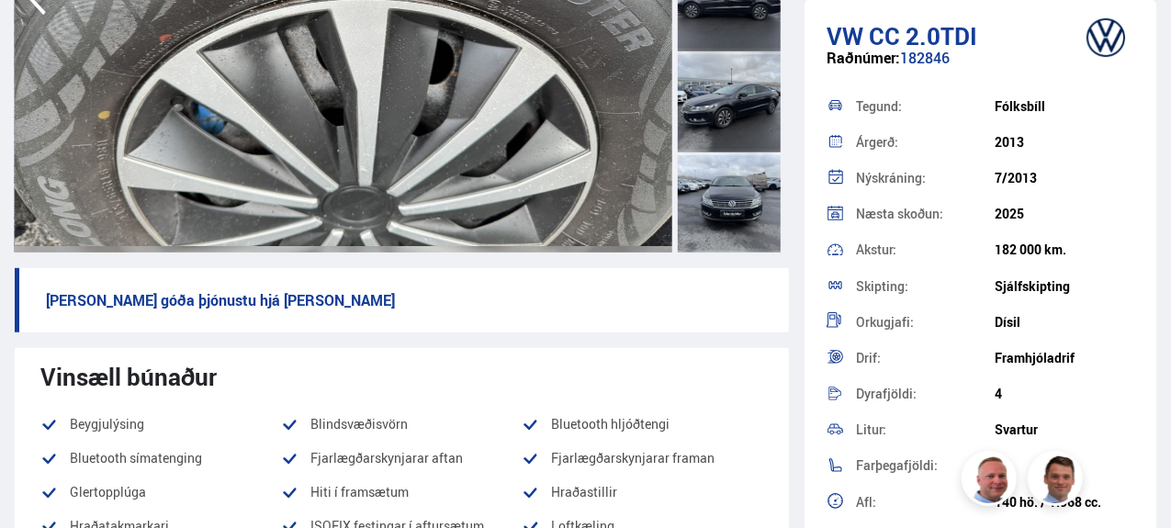
scroll to position [301, 0]
click at [740, 86] on div at bounding box center [729, 102] width 103 height 101
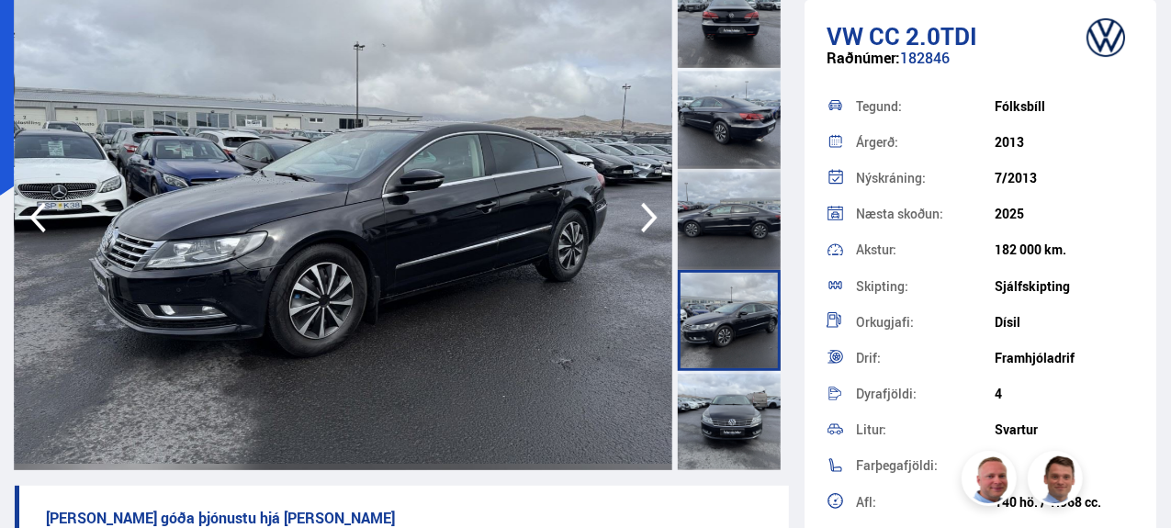
scroll to position [167, 0]
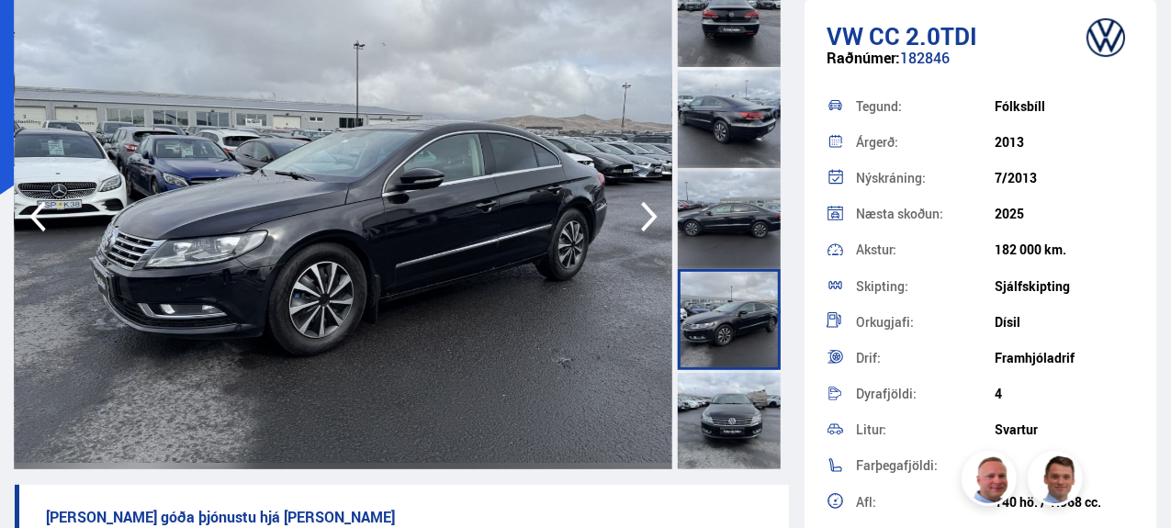
click at [732, 404] on div at bounding box center [729, 420] width 103 height 101
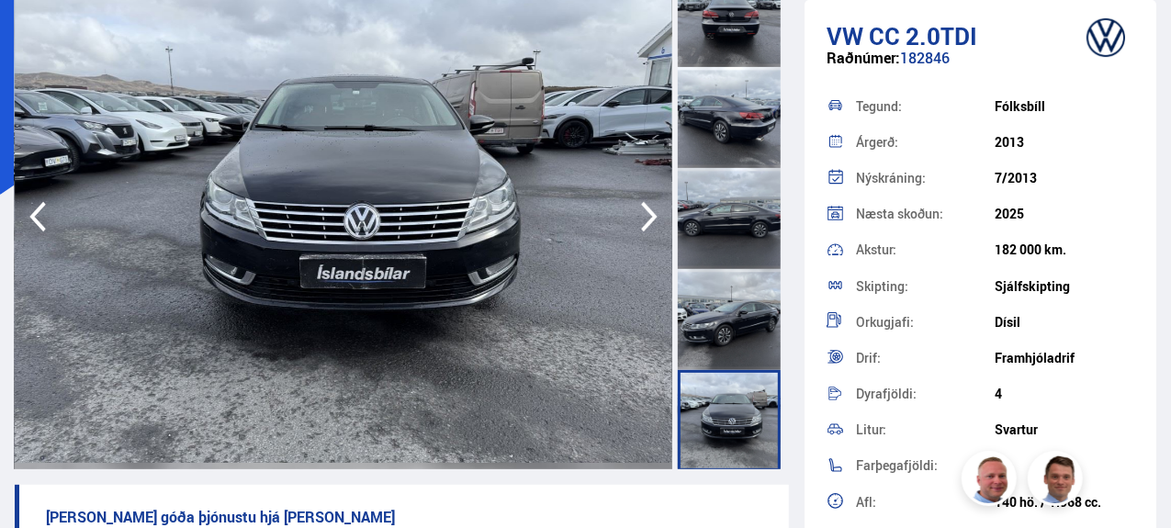
click at [732, 223] on div at bounding box center [729, 218] width 103 height 101
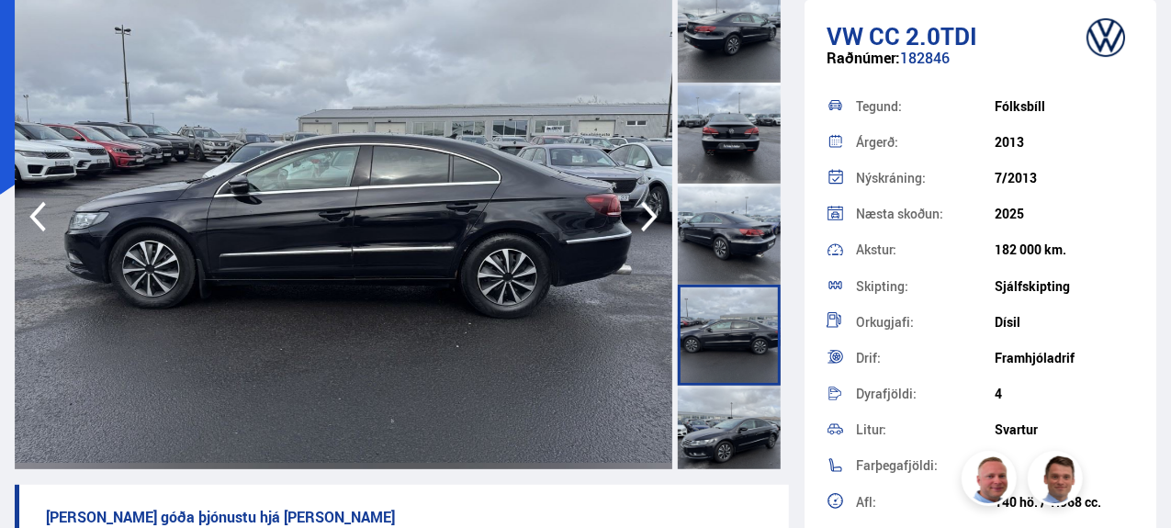
scroll to position [181, 0]
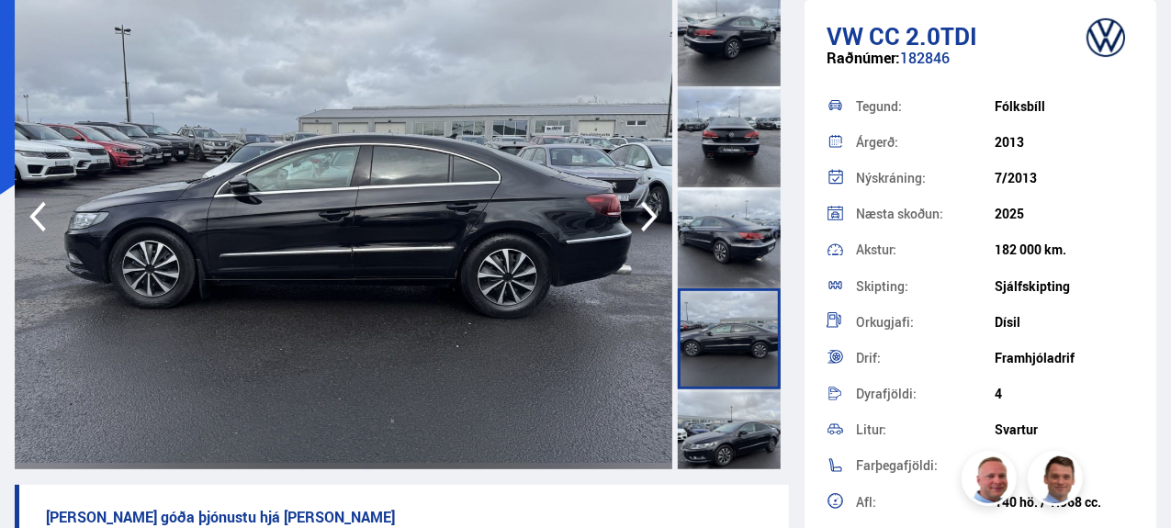
click at [711, 104] on div at bounding box center [729, 136] width 103 height 101
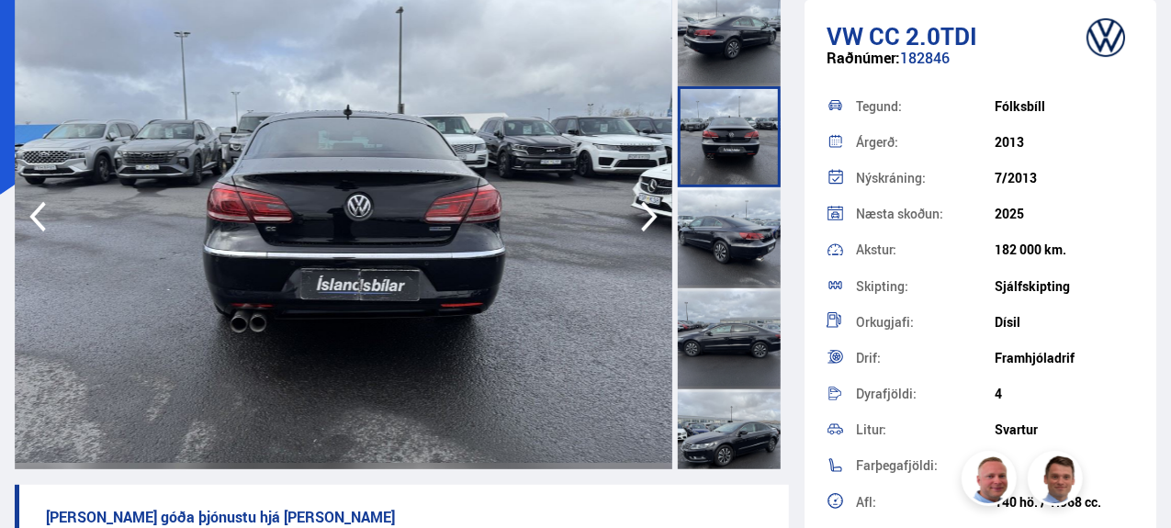
click at [733, 17] on div at bounding box center [729, 35] width 103 height 101
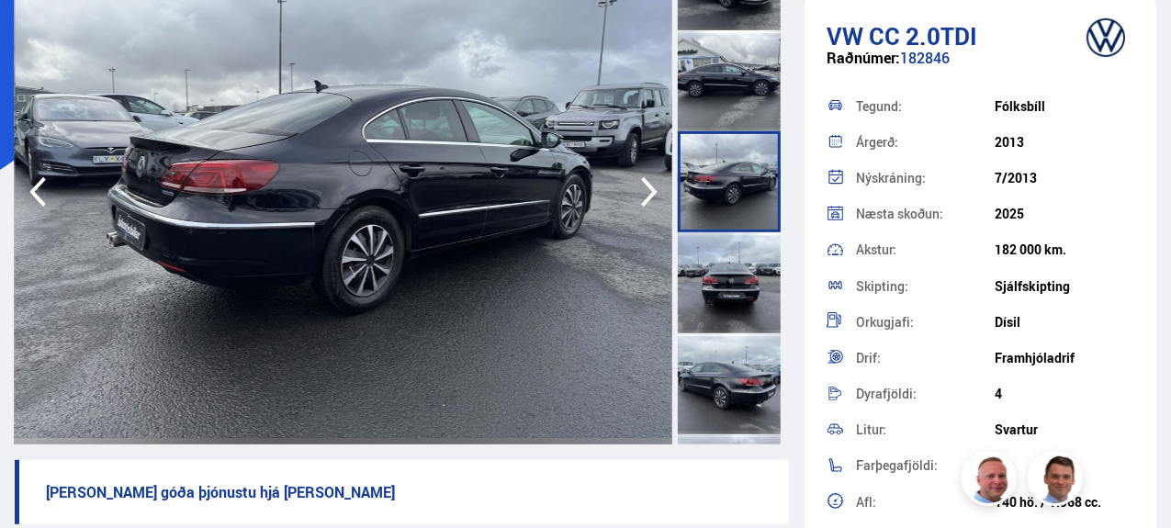
scroll to position [191, 0]
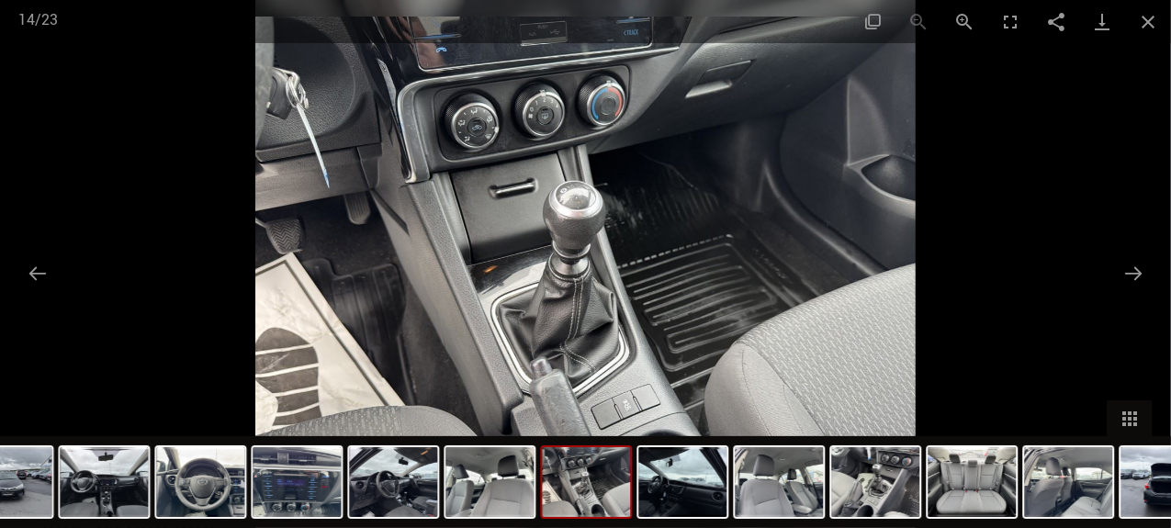
scroll to position [128, 0]
click at [37, 503] on img at bounding box center [8, 482] width 88 height 70
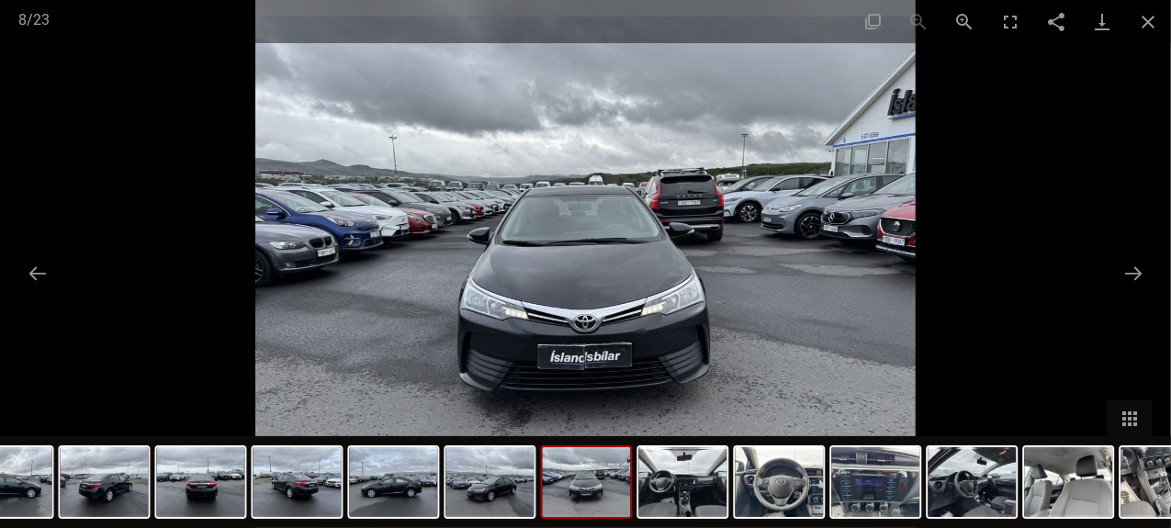
click at [1133, 19] on button "Close gallery" at bounding box center [1148, 21] width 46 height 43
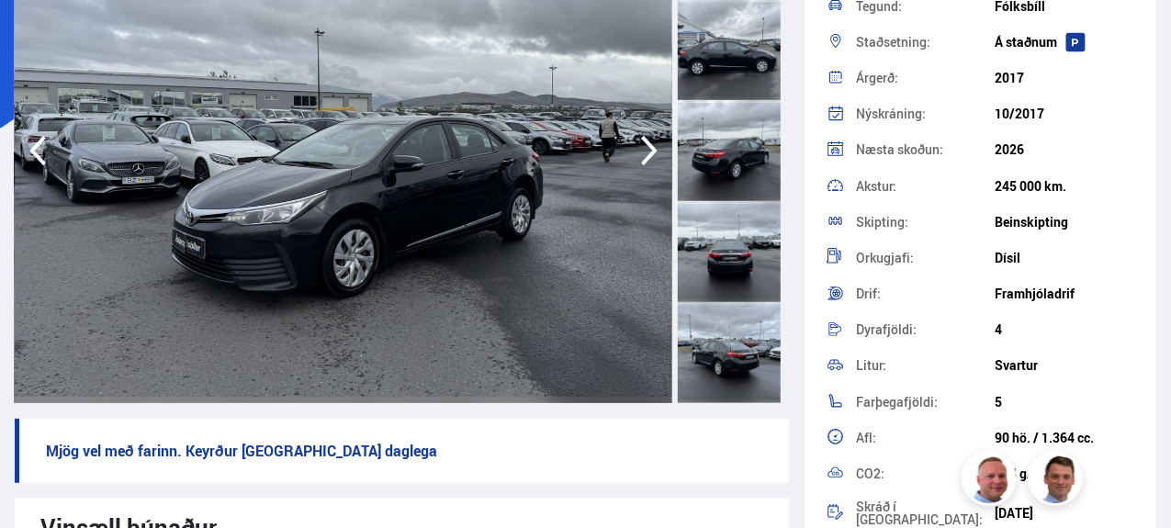
scroll to position [64, 0]
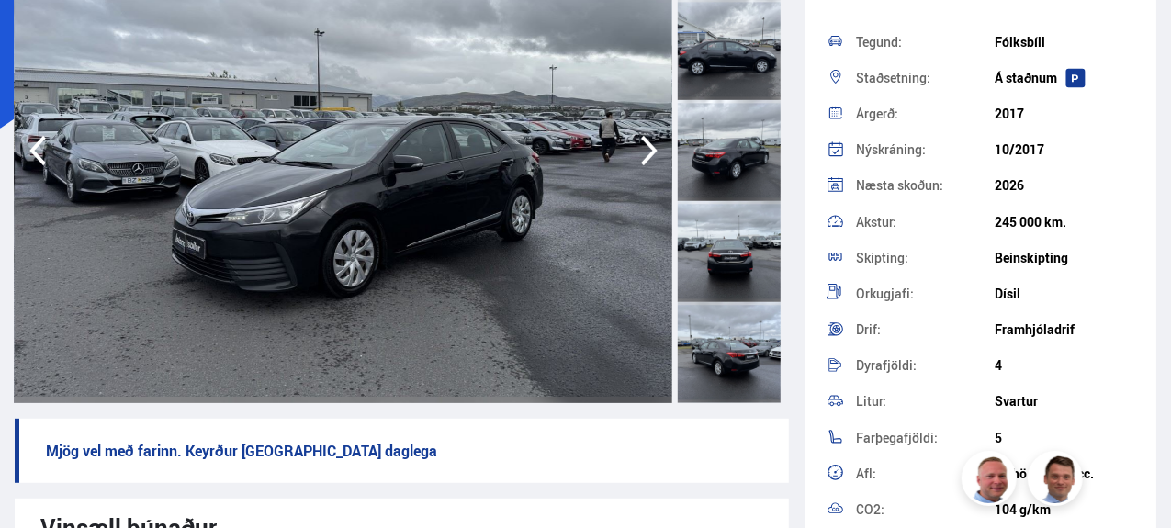
drag, startPoint x: 1070, startPoint y: 253, endPoint x: 968, endPoint y: 260, distance: 102.2
click at [968, 260] on div "Skipting: Beinskipting" at bounding box center [981, 258] width 308 height 36
click at [556, 240] on img at bounding box center [344, 150] width 658 height 505
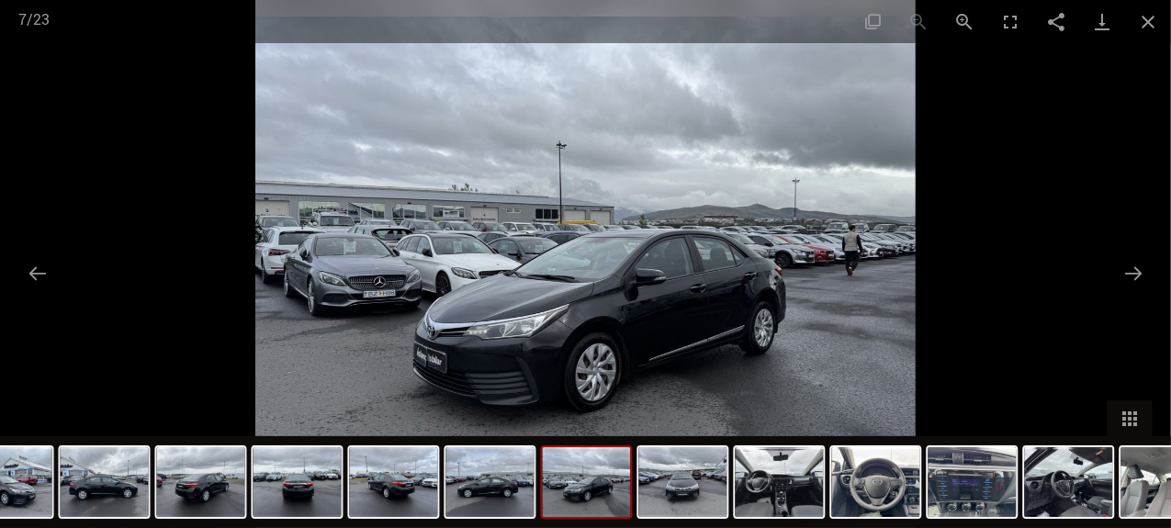
click at [1150, 21] on button "Close gallery" at bounding box center [1148, 21] width 46 height 43
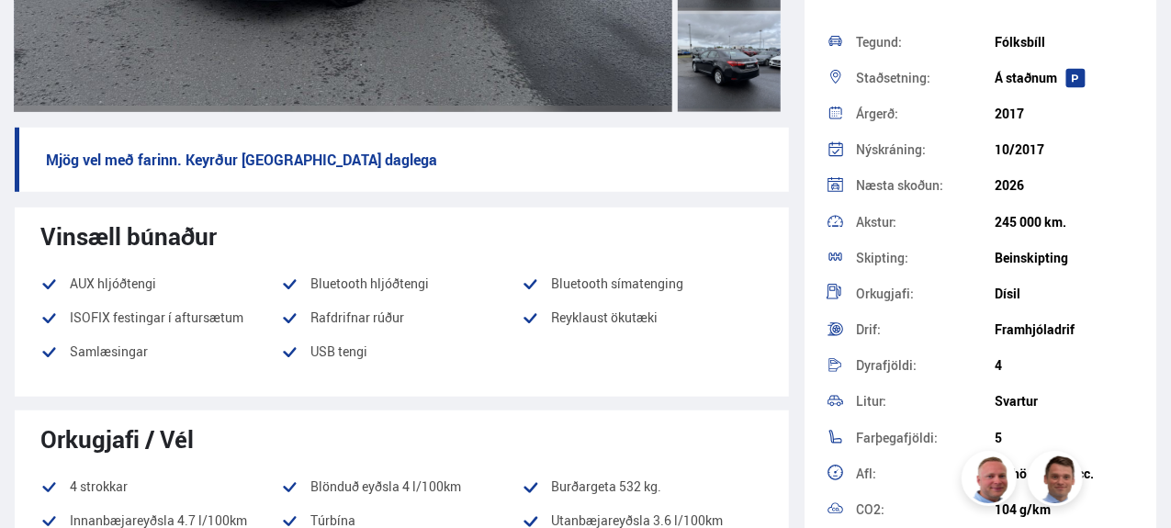
scroll to position [525, 0]
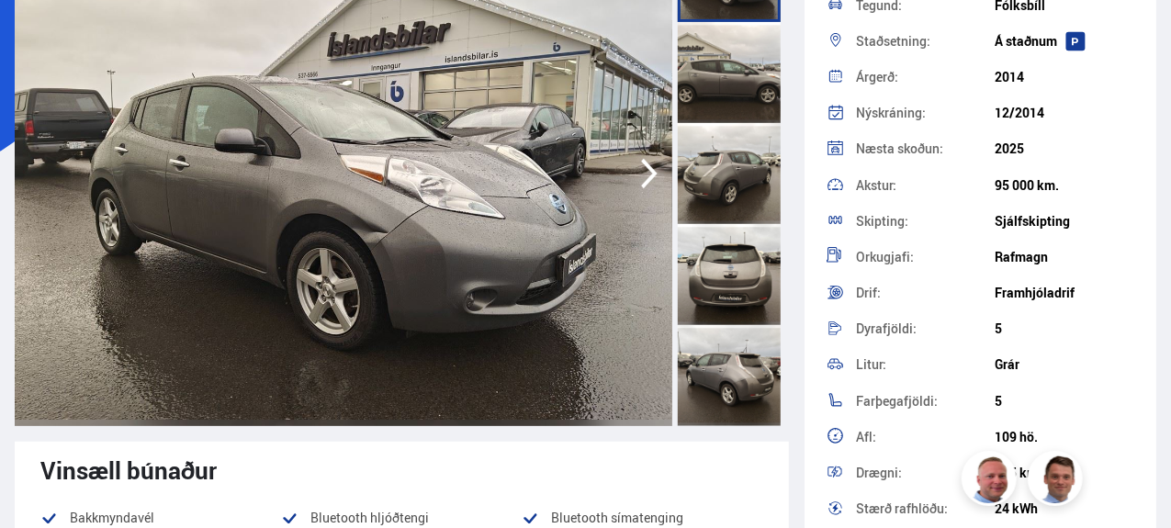
scroll to position [151, 0]
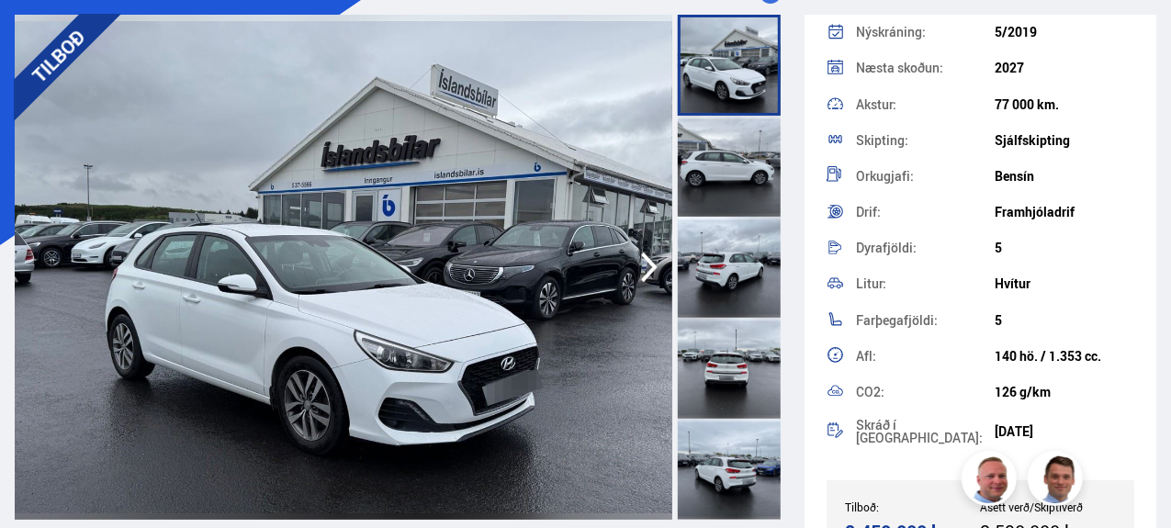
scroll to position [110, 0]
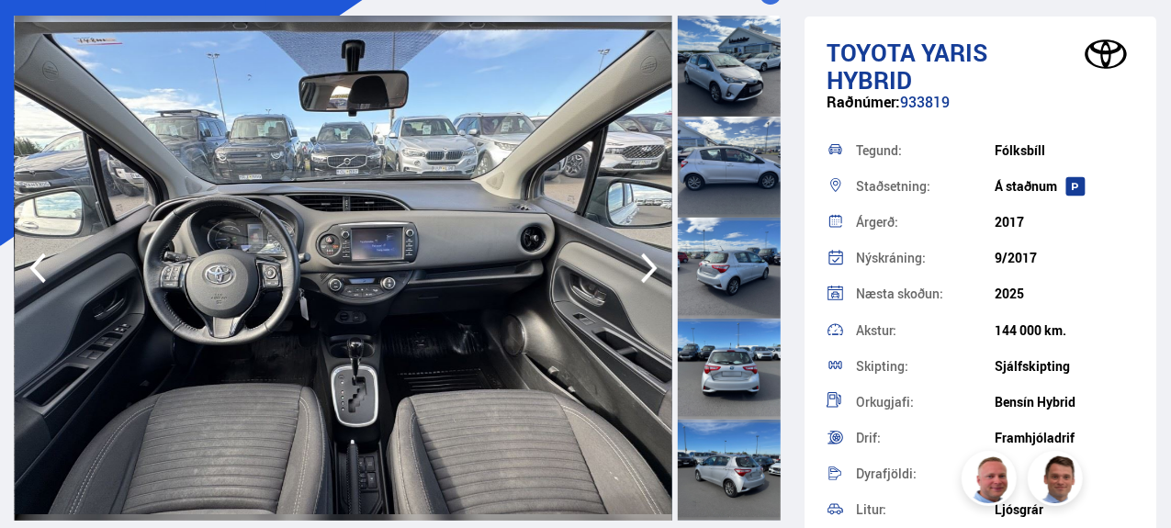
scroll to position [99, 0]
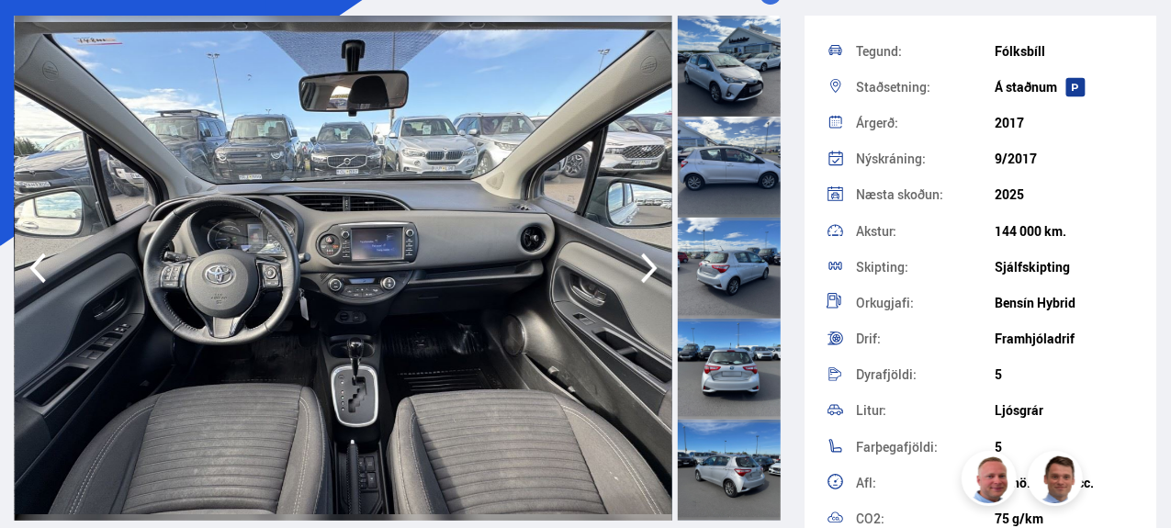
click at [723, 38] on div at bounding box center [729, 66] width 103 height 101
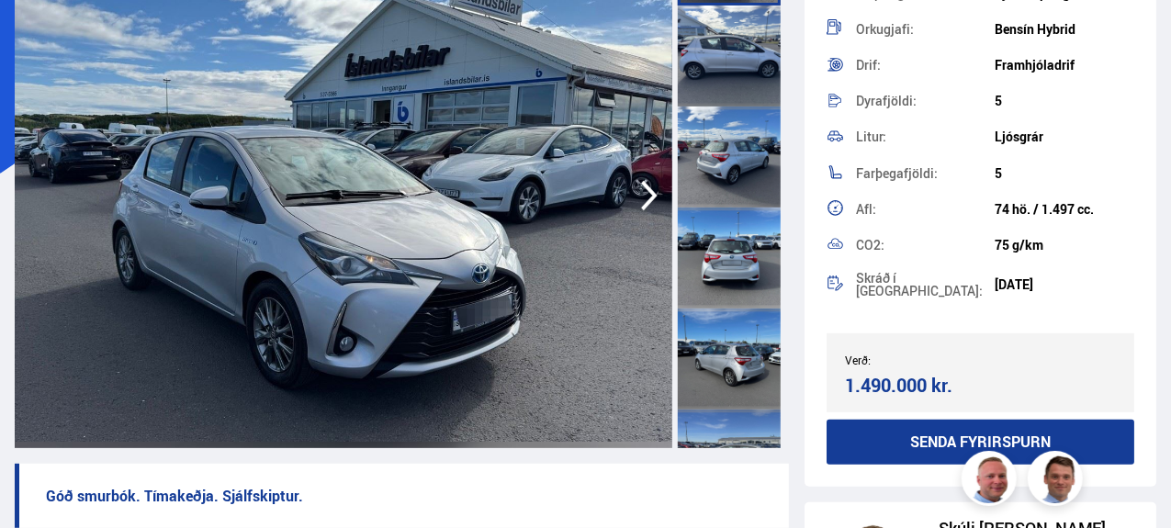
scroll to position [197, 0]
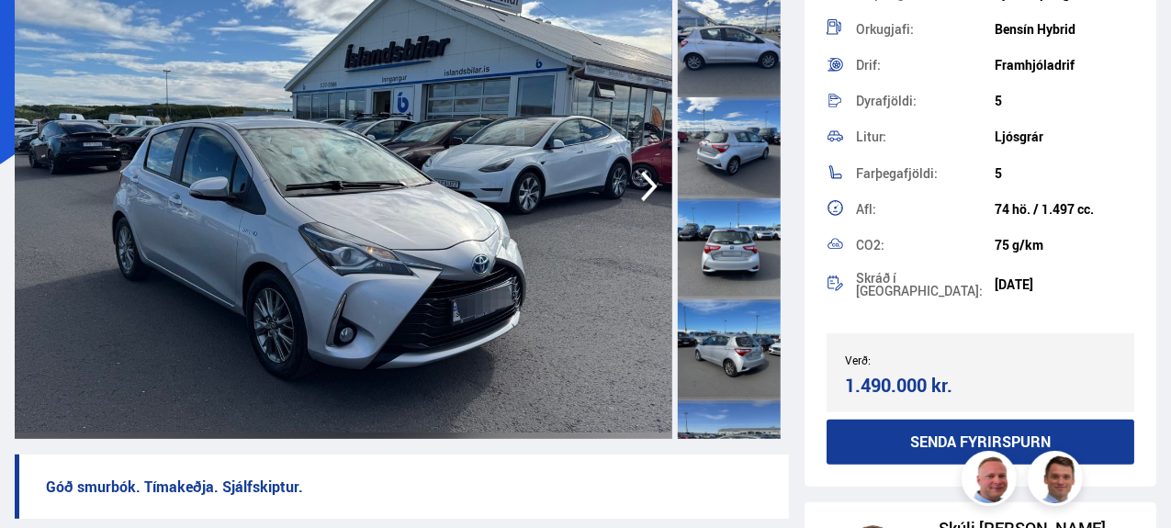
click at [634, 185] on icon "button" at bounding box center [649, 186] width 37 height 44
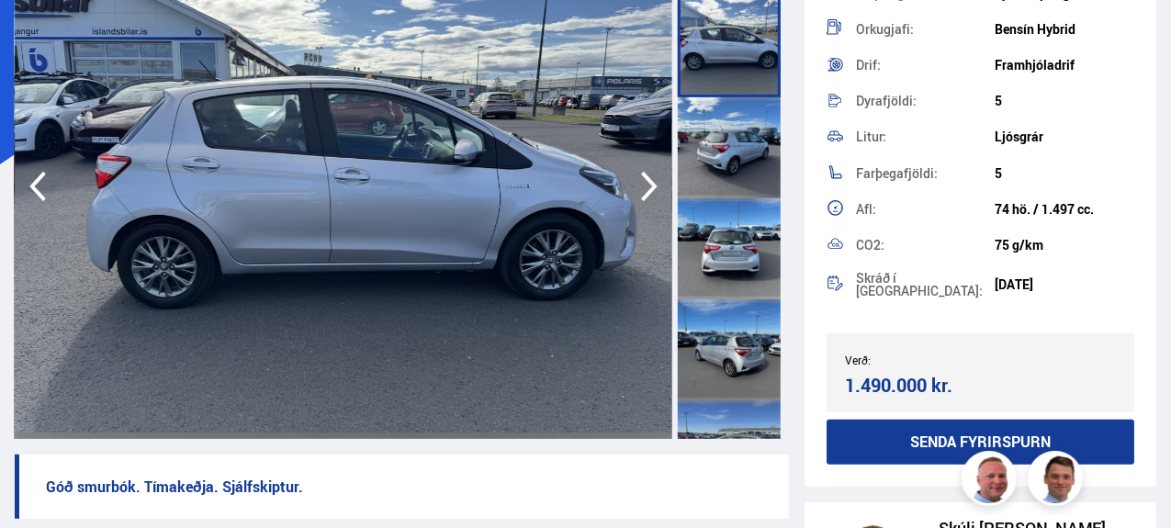
click at [635, 185] on icon "button" at bounding box center [649, 186] width 37 height 44
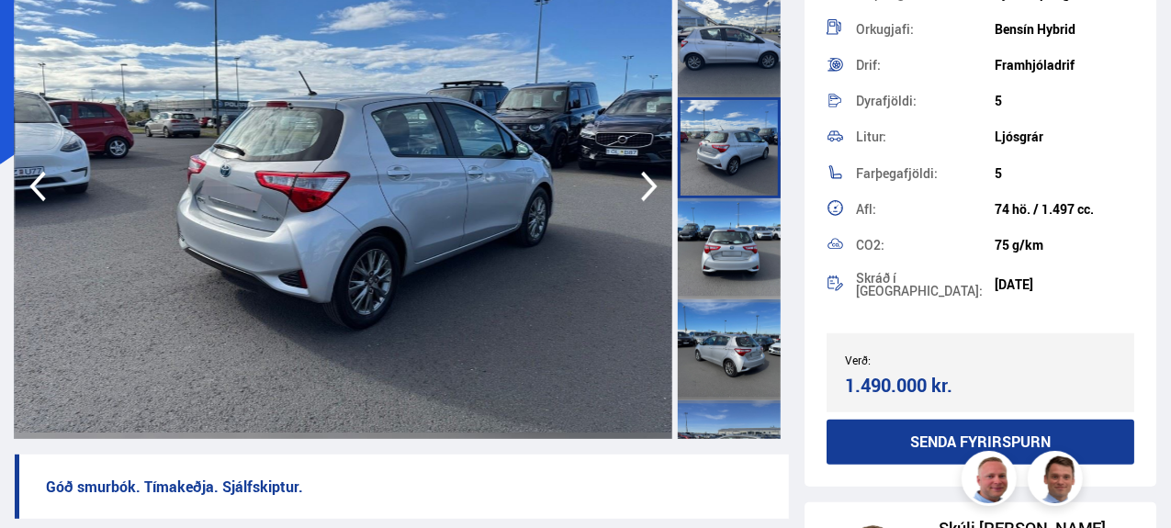
click at [635, 185] on icon "button" at bounding box center [649, 186] width 37 height 44
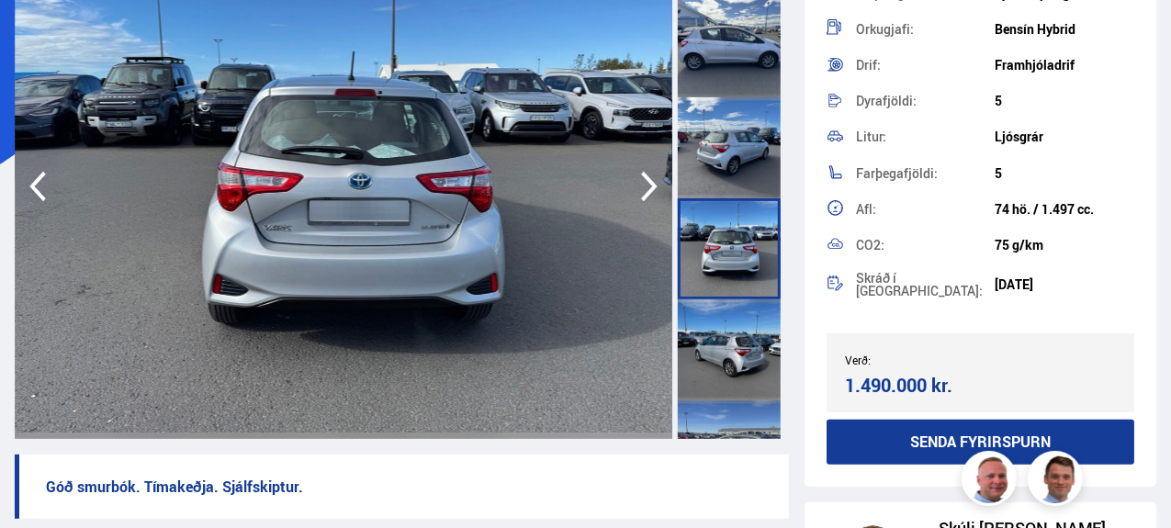
click at [635, 185] on icon "button" at bounding box center [649, 186] width 37 height 44
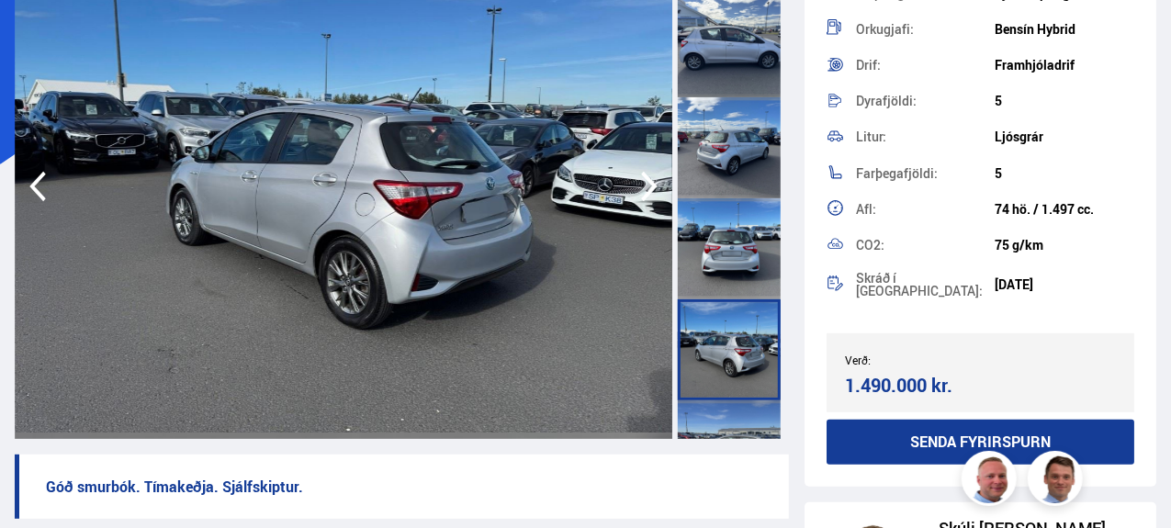
click at [635, 182] on icon "button" at bounding box center [649, 186] width 37 height 44
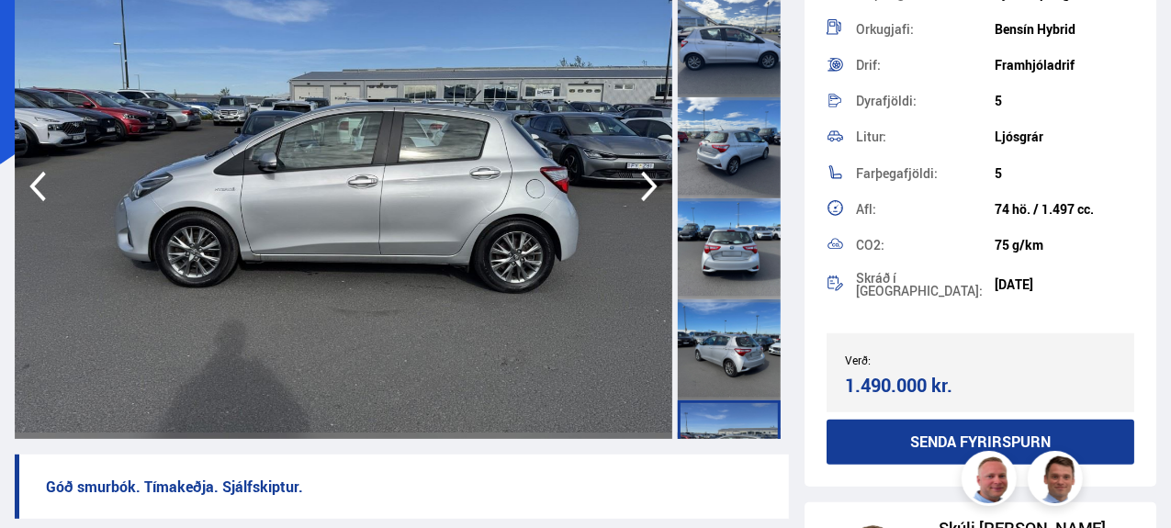
click at [635, 182] on icon "button" at bounding box center [649, 186] width 37 height 44
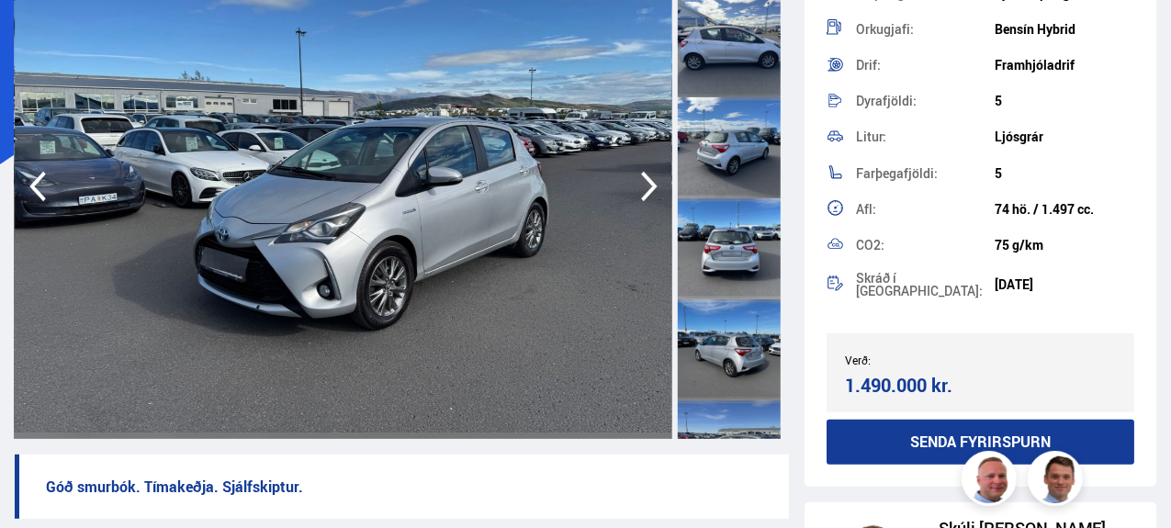
click at [635, 182] on icon "button" at bounding box center [649, 186] width 37 height 44
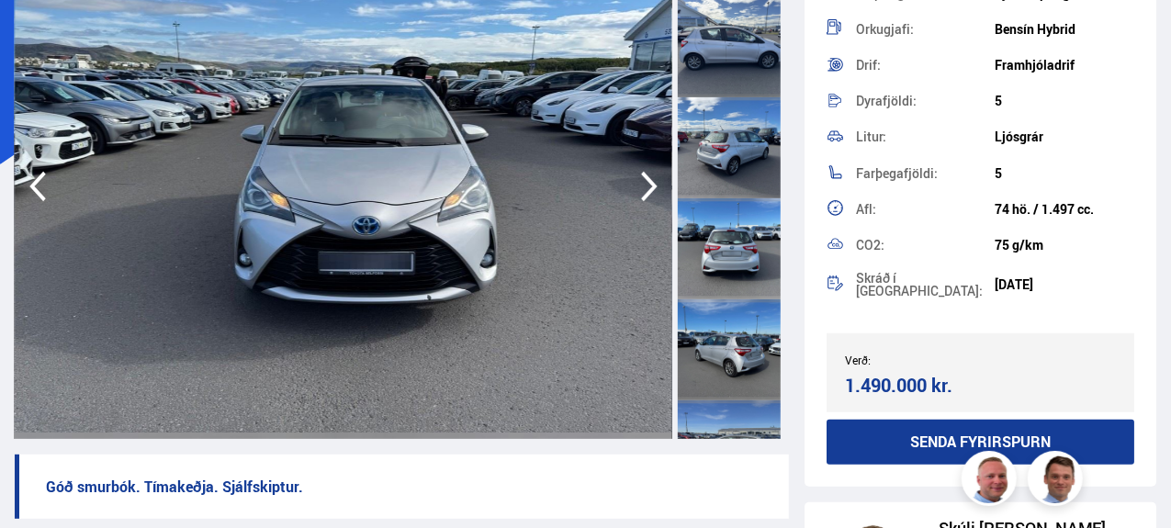
click at [635, 182] on icon "button" at bounding box center [649, 186] width 37 height 44
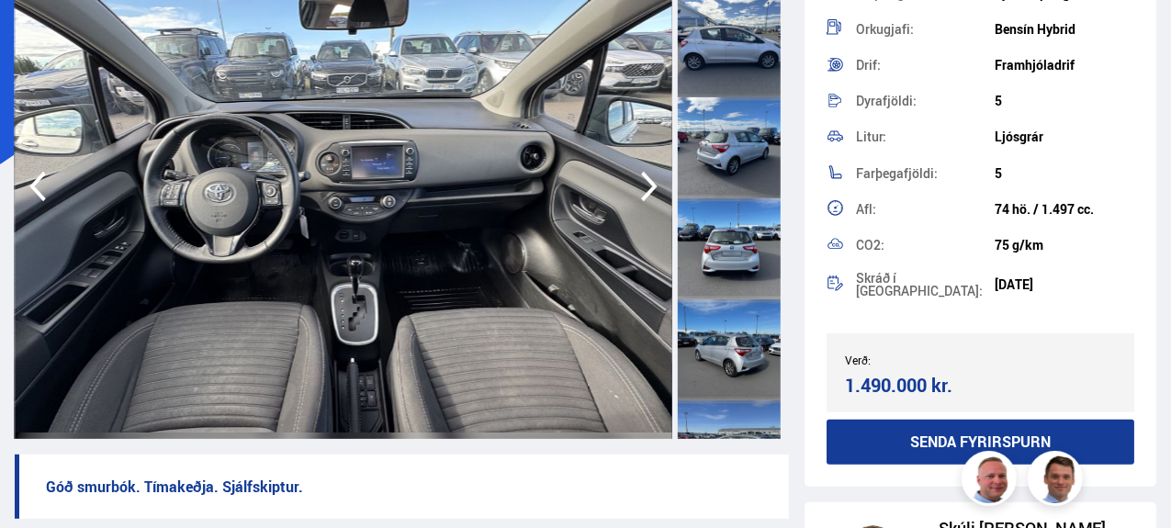
click at [635, 182] on icon "button" at bounding box center [649, 186] width 37 height 44
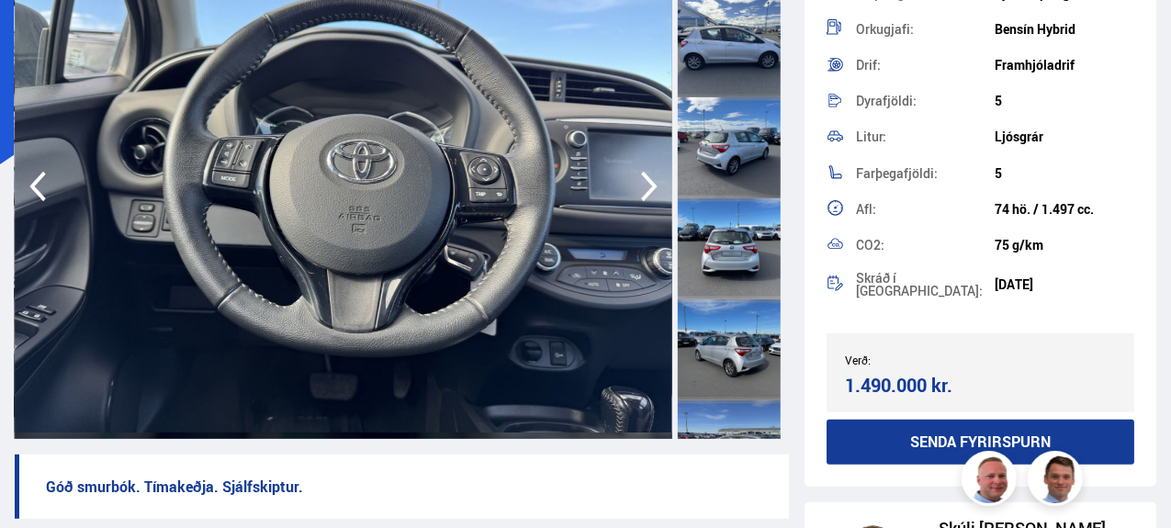
click at [637, 181] on icon "button" at bounding box center [649, 186] width 37 height 44
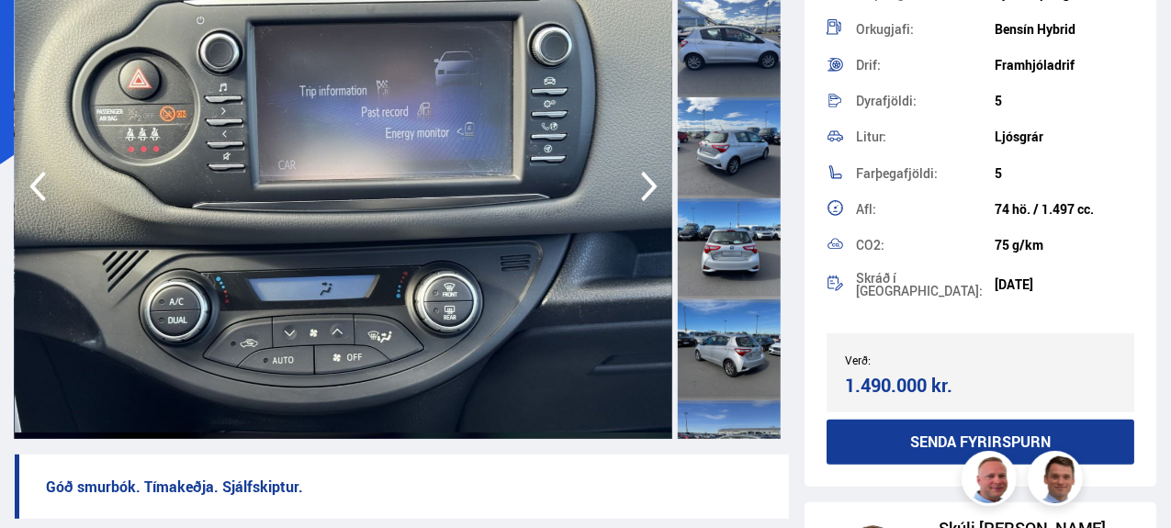
click at [637, 181] on icon "button" at bounding box center [649, 186] width 37 height 44
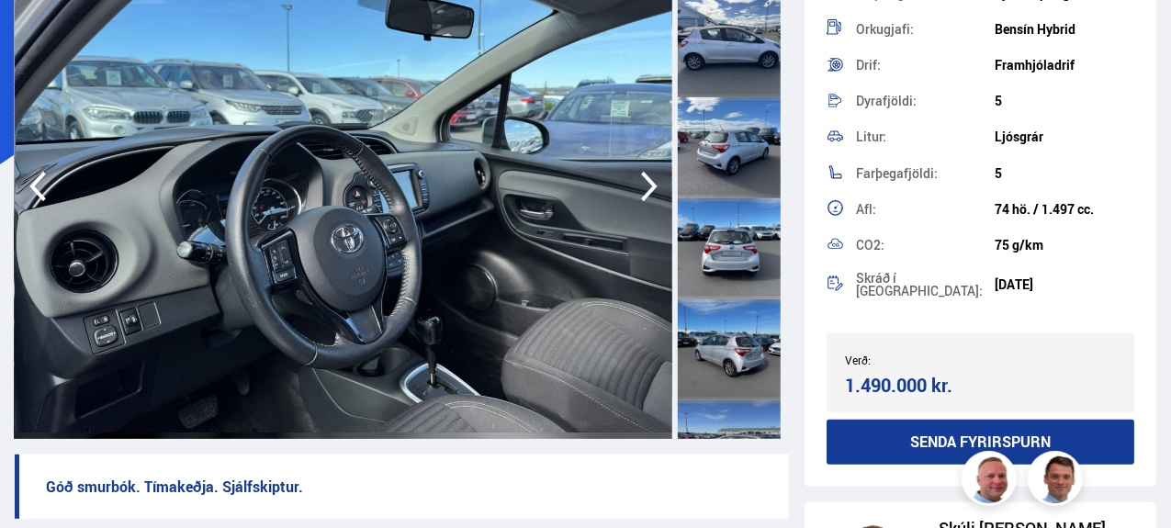
click at [637, 181] on icon "button" at bounding box center [649, 186] width 37 height 44
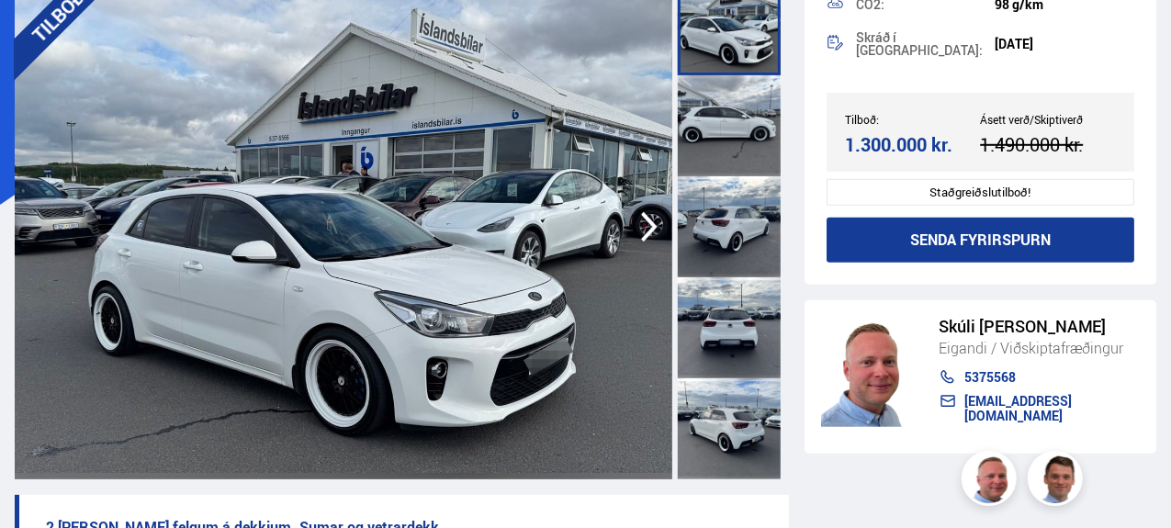
scroll to position [158, 0]
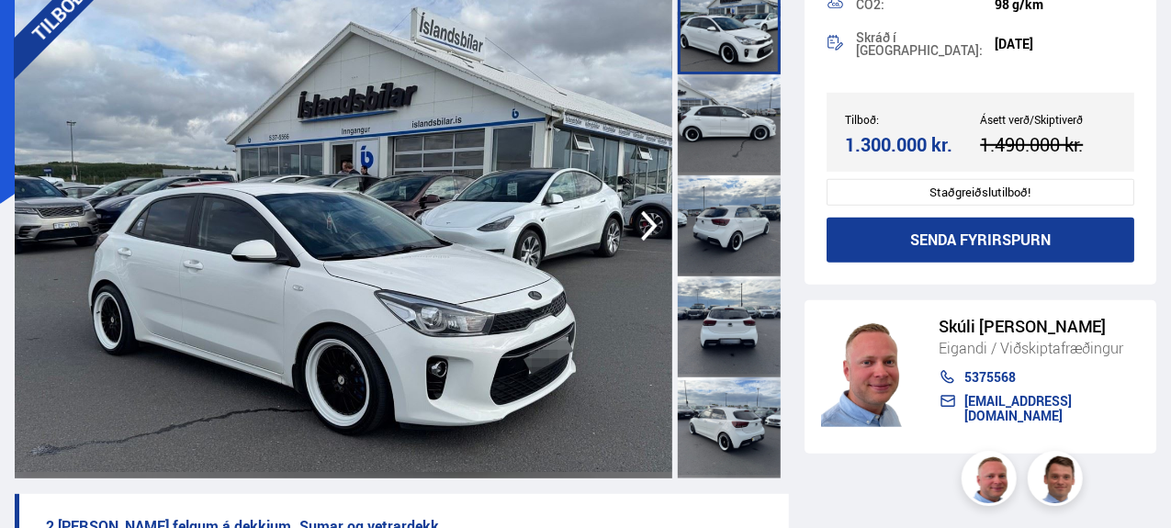
click at [644, 218] on icon "button" at bounding box center [649, 226] width 37 height 44
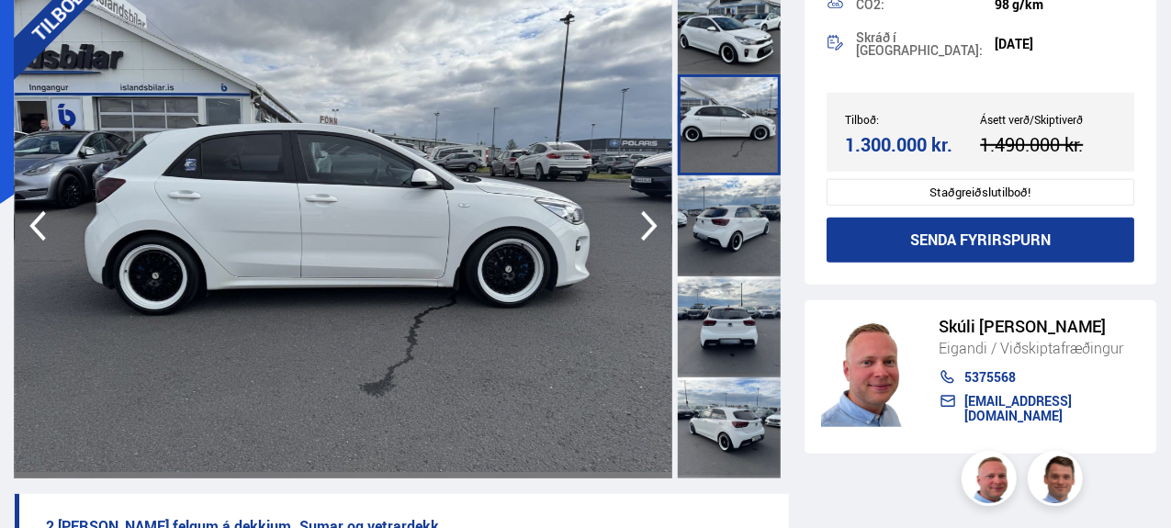
click at [644, 218] on icon "button" at bounding box center [649, 226] width 37 height 44
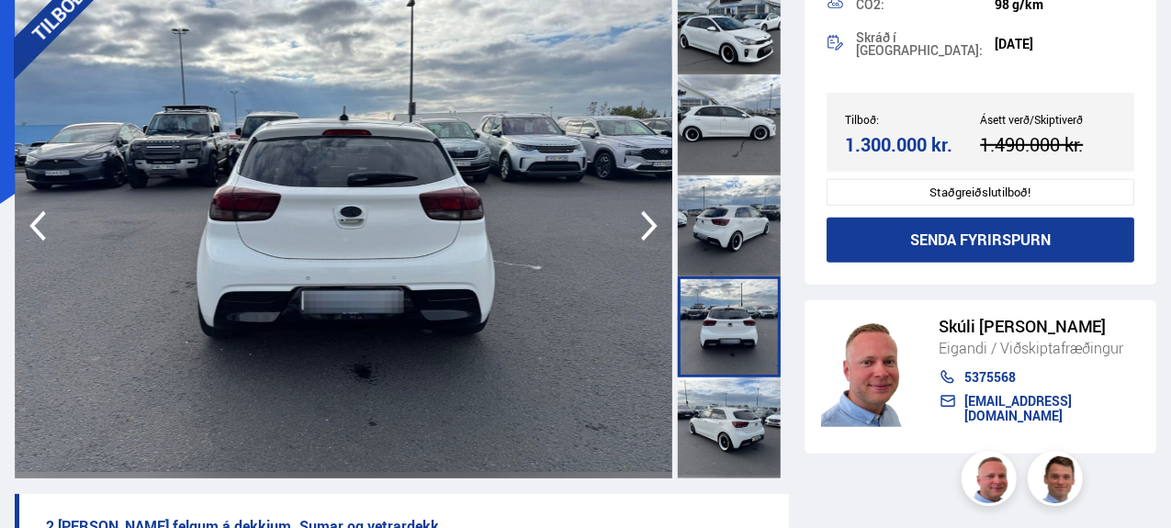
click at [644, 218] on icon "button" at bounding box center [649, 226] width 37 height 44
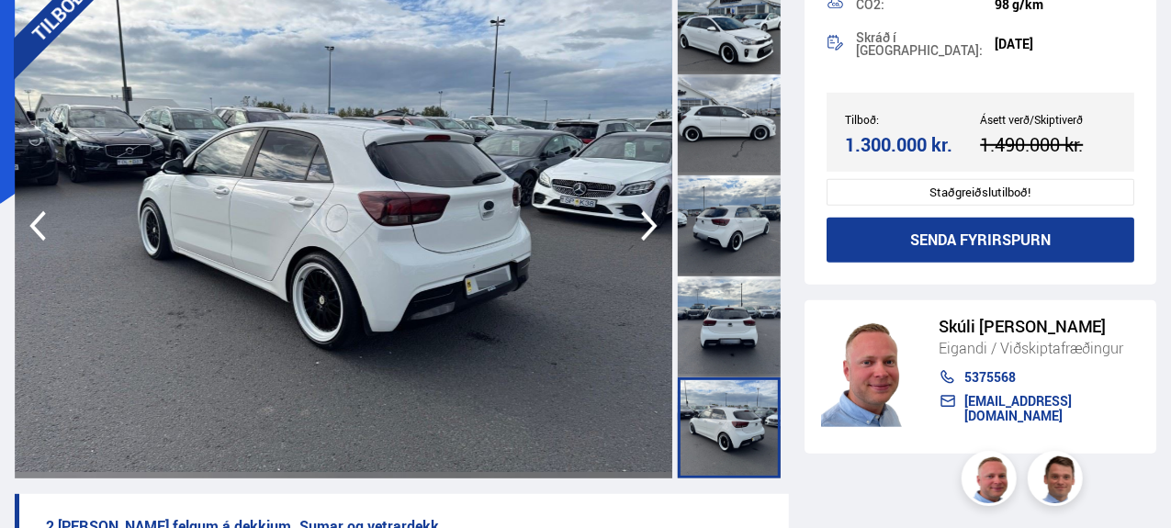
click at [644, 218] on icon "button" at bounding box center [649, 226] width 37 height 44
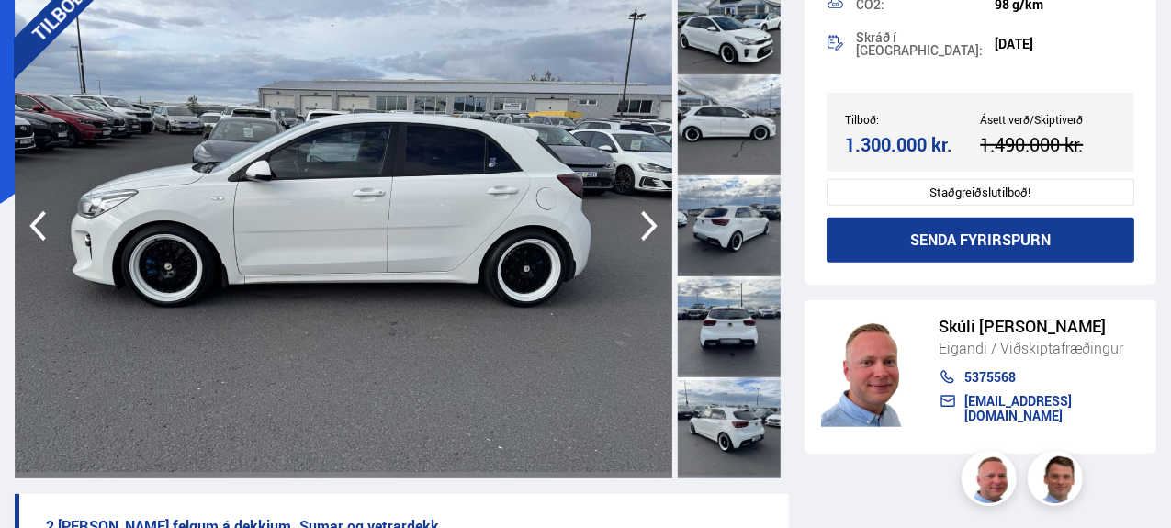
click at [644, 218] on icon "button" at bounding box center [649, 226] width 37 height 44
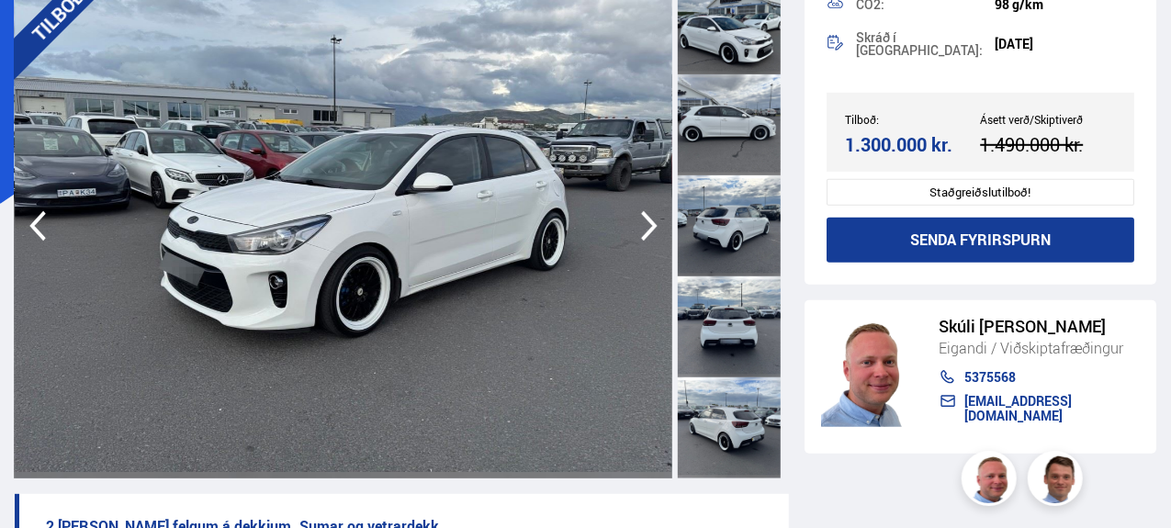
click at [644, 218] on icon "button" at bounding box center [649, 226] width 37 height 44
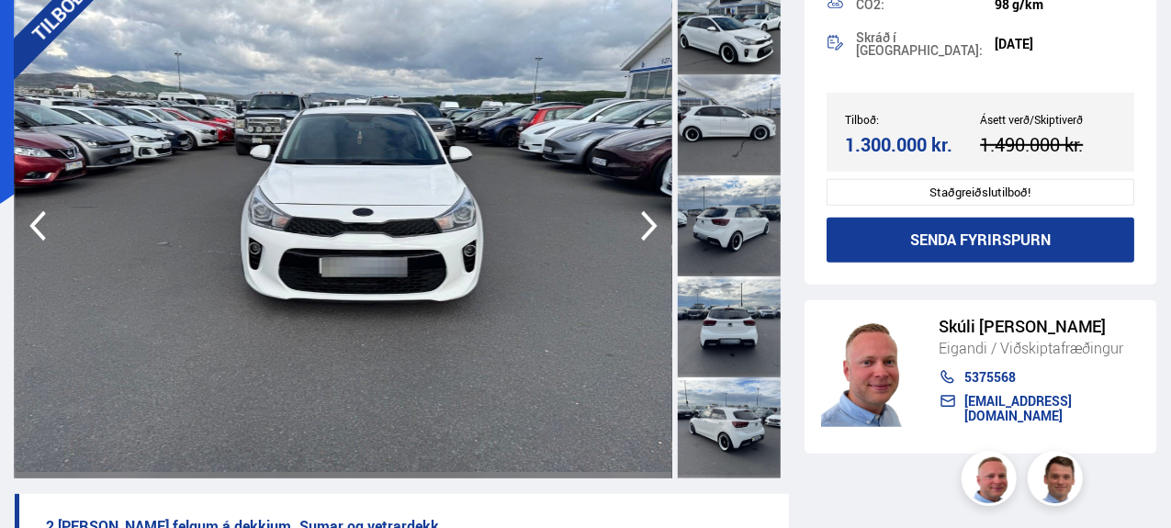
click at [644, 218] on icon "button" at bounding box center [649, 226] width 37 height 44
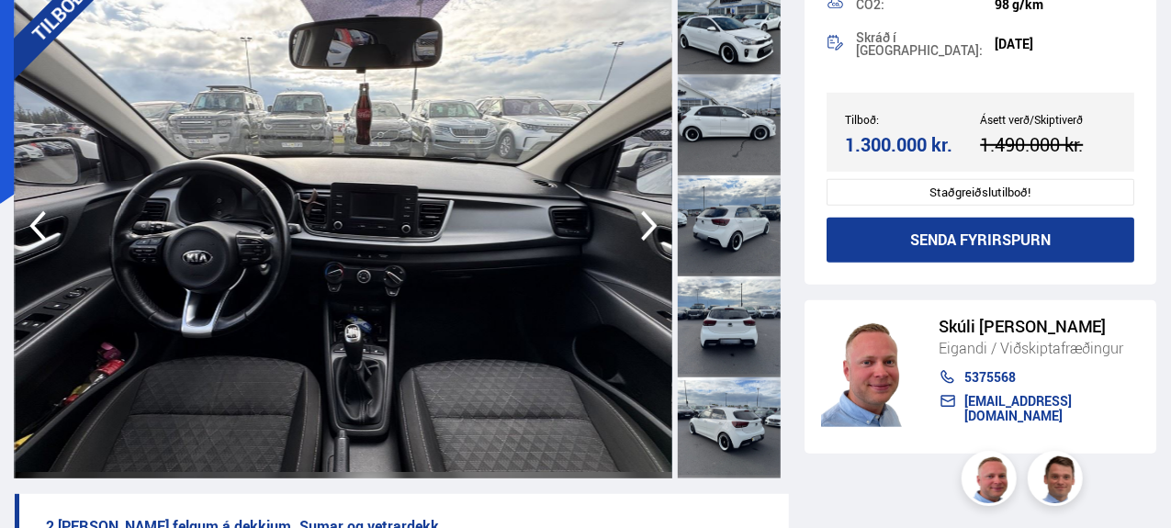
click at [644, 218] on icon "button" at bounding box center [649, 226] width 37 height 44
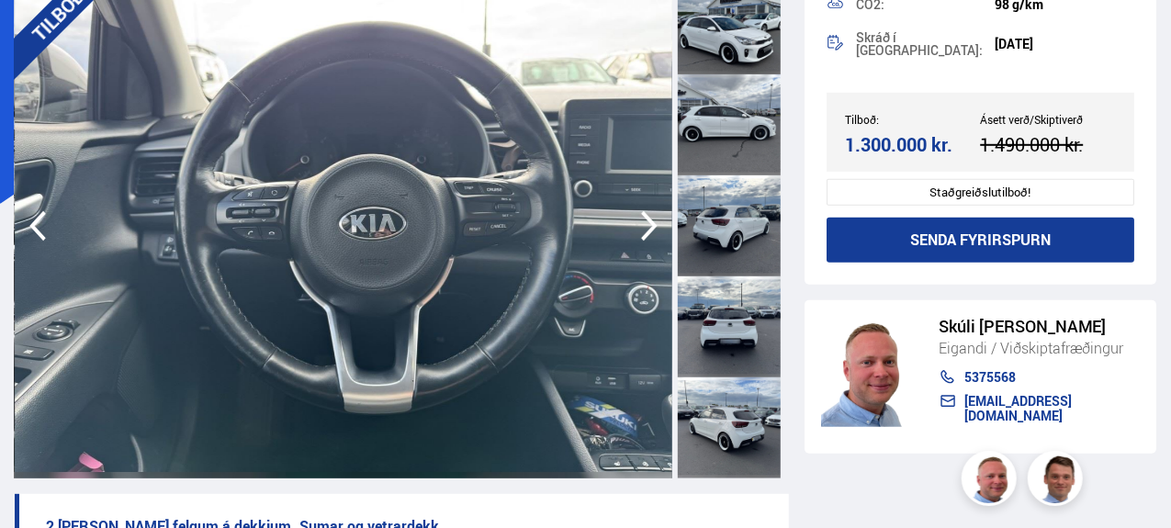
click at [29, 223] on icon "button" at bounding box center [37, 226] width 37 height 44
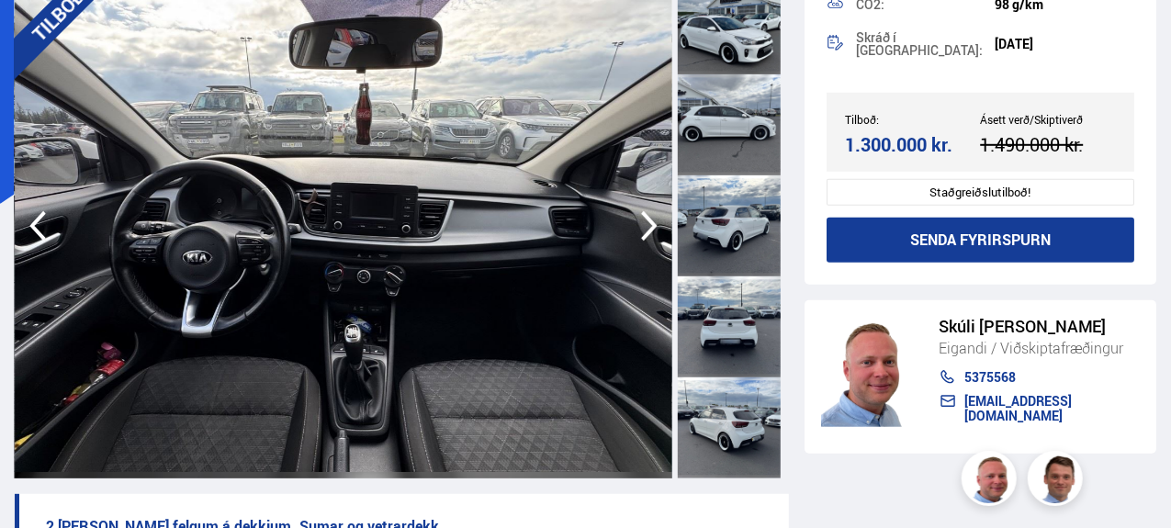
click at [31, 223] on icon "button" at bounding box center [37, 226] width 17 height 30
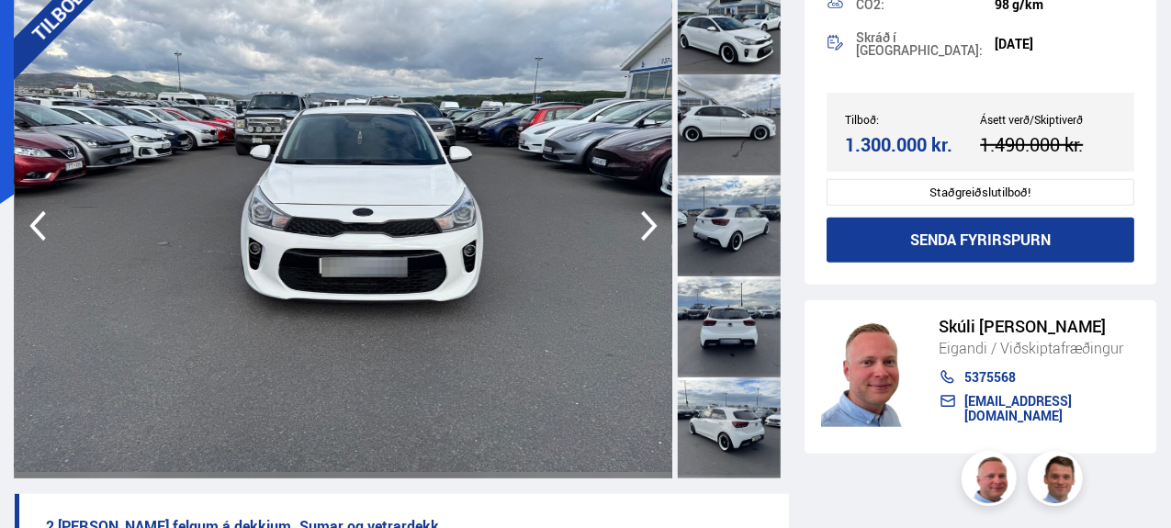
click at [641, 210] on icon "button" at bounding box center [649, 226] width 37 height 44
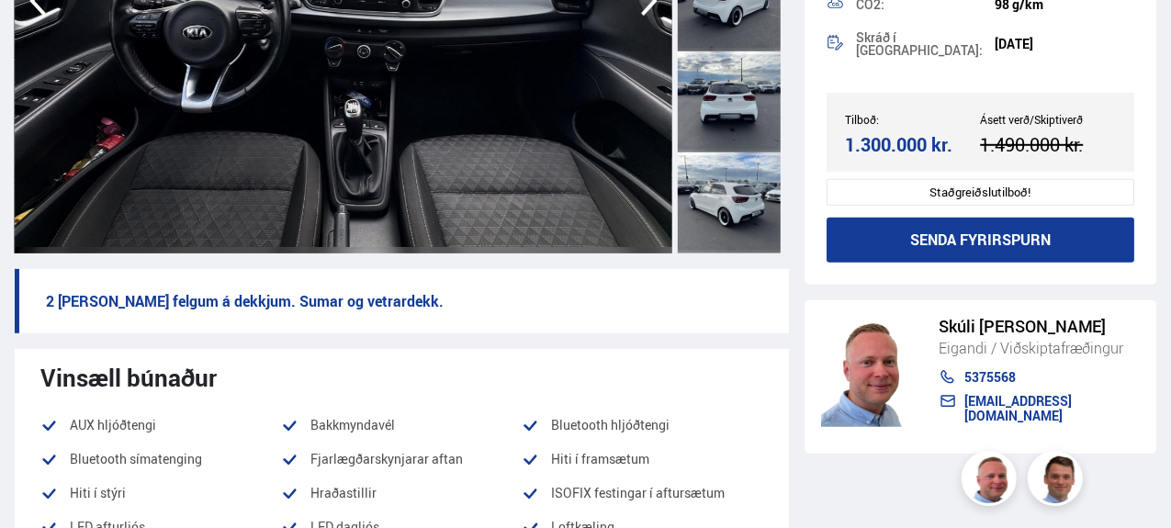
scroll to position [237, 0]
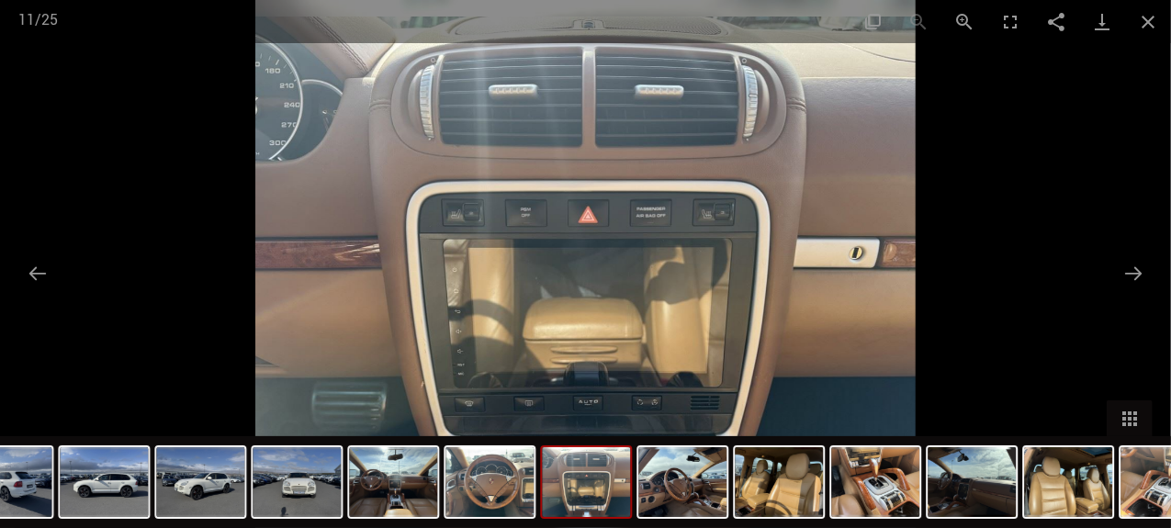
scroll to position [394, 0]
drag, startPoint x: 399, startPoint y: 480, endPoint x: 316, endPoint y: 475, distance: 83.8
click at [316, 475] on img at bounding box center [297, 482] width 88 height 70
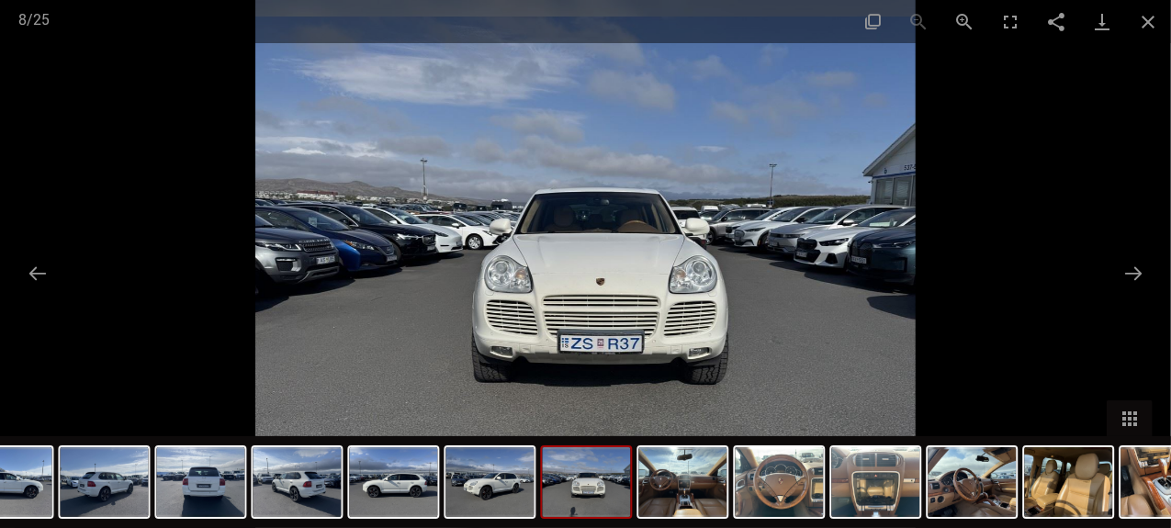
click at [35, 473] on img at bounding box center [8, 482] width 88 height 70
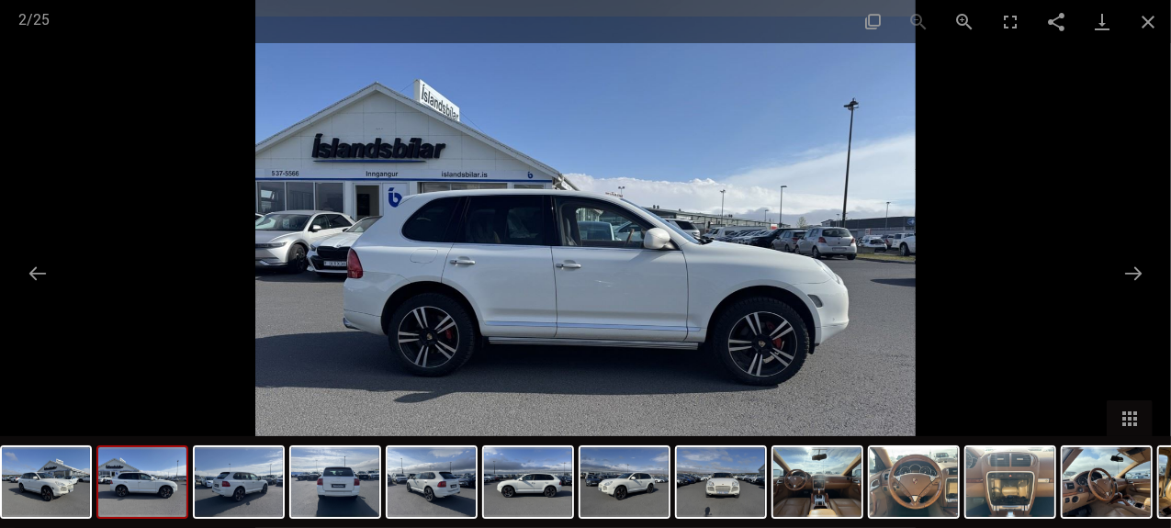
click at [51, 477] on img at bounding box center [46, 482] width 88 height 70
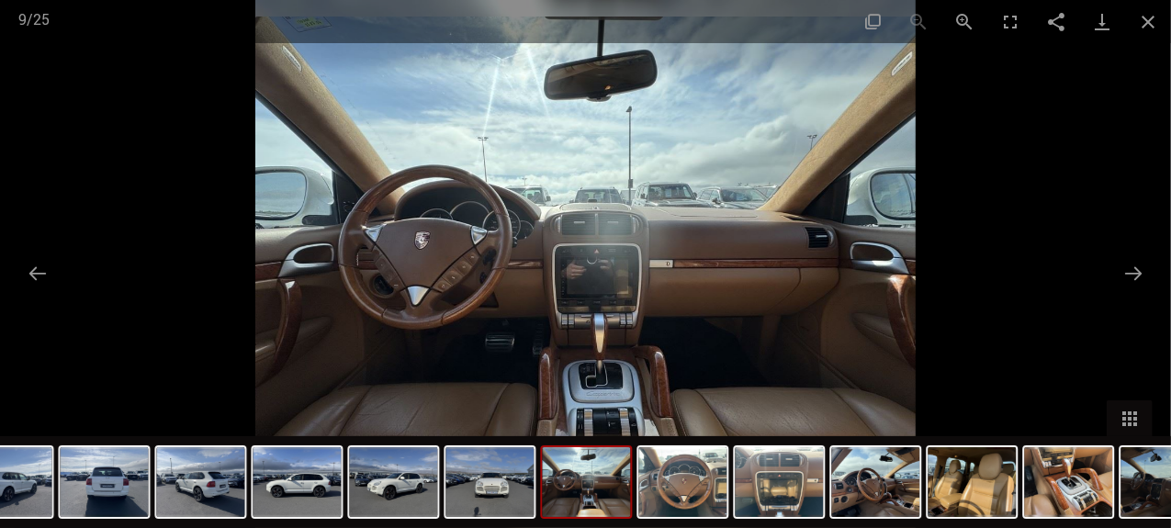
scroll to position [2689, 0]
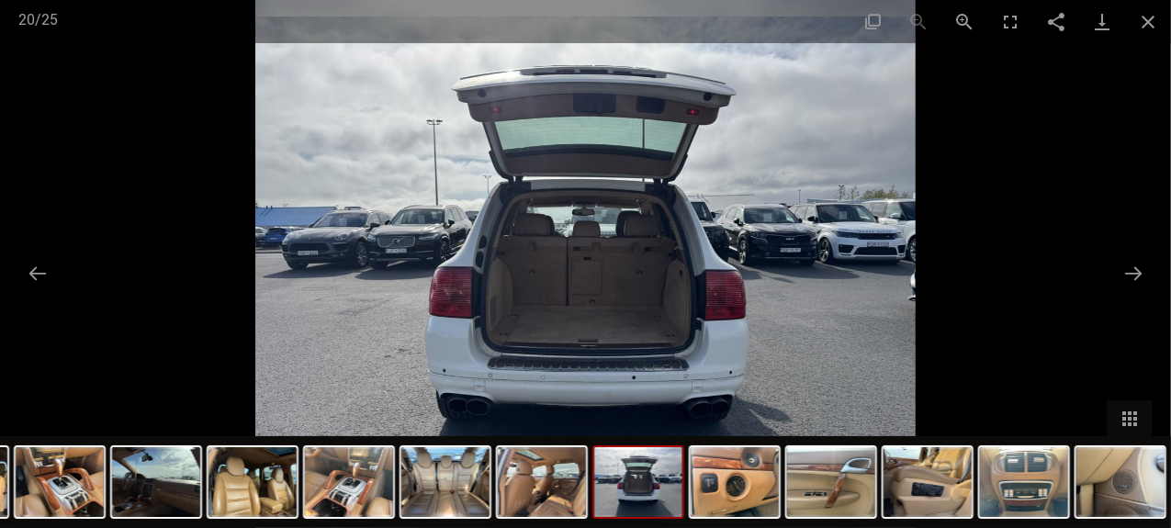
click at [1155, 17] on button "Close gallery" at bounding box center [1148, 21] width 46 height 43
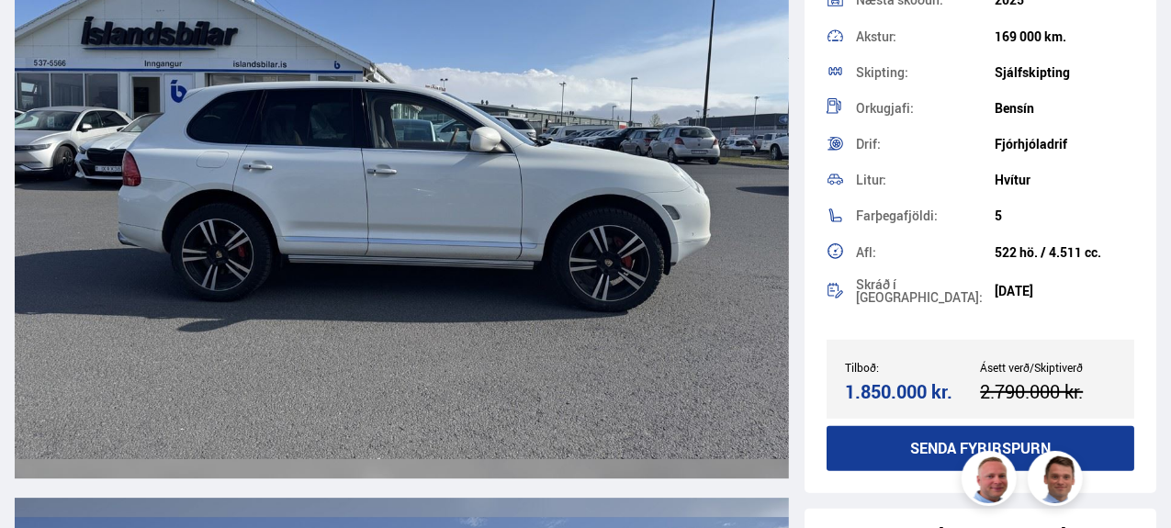
scroll to position [262, 0]
